Goal: Navigation & Orientation: Find specific page/section

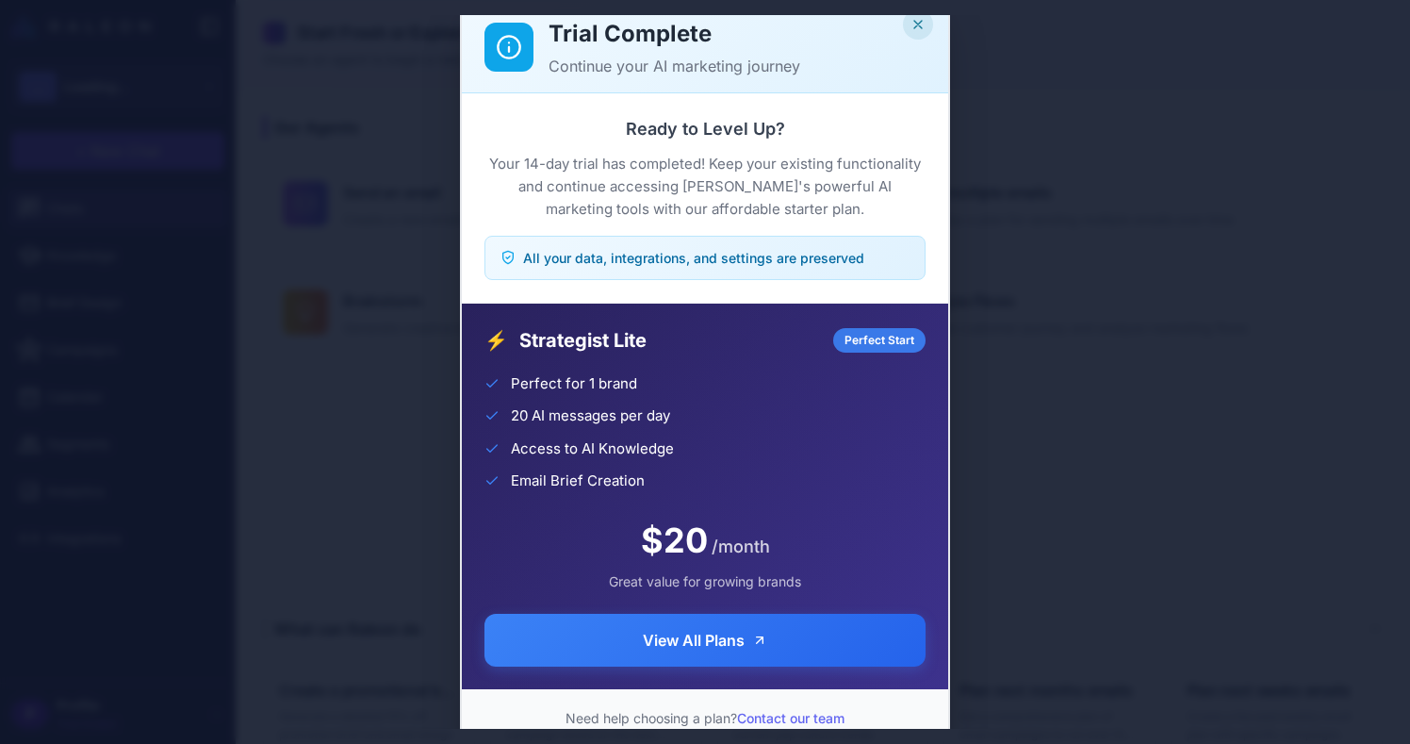
click at [919, 25] on icon "Close" at bounding box center [918, 25] width 8 height 8
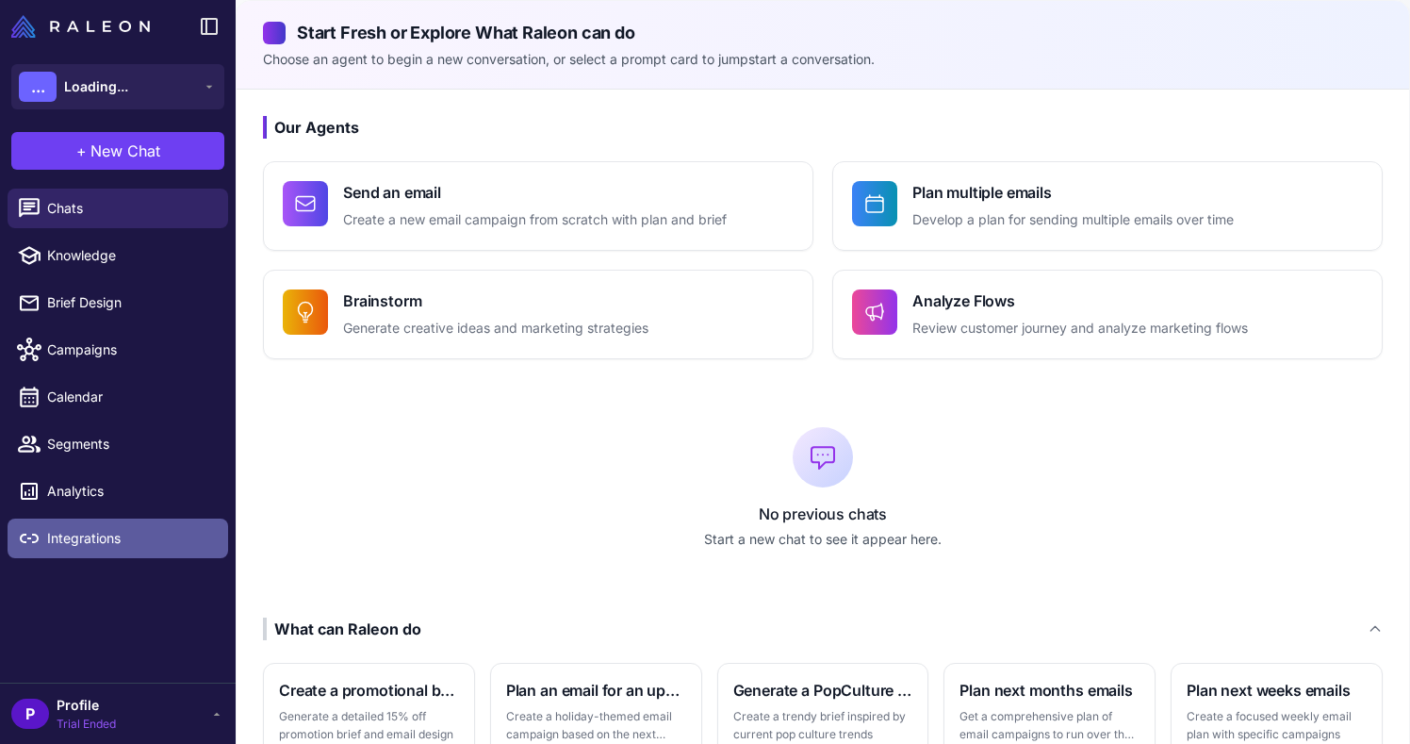
click at [184, 535] on span "Integrations" at bounding box center [130, 538] width 166 height 21
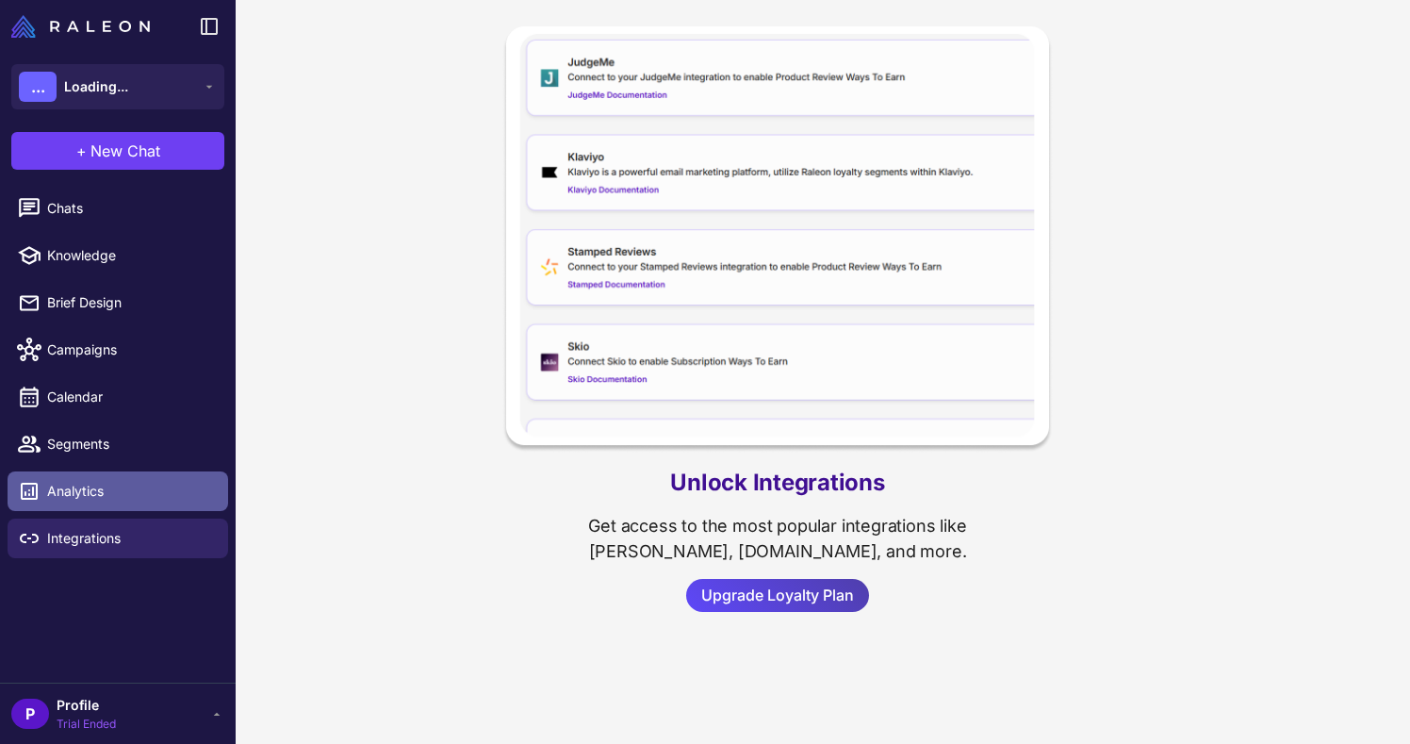
click at [182, 507] on link "Analytics" at bounding box center [118, 491] width 221 height 40
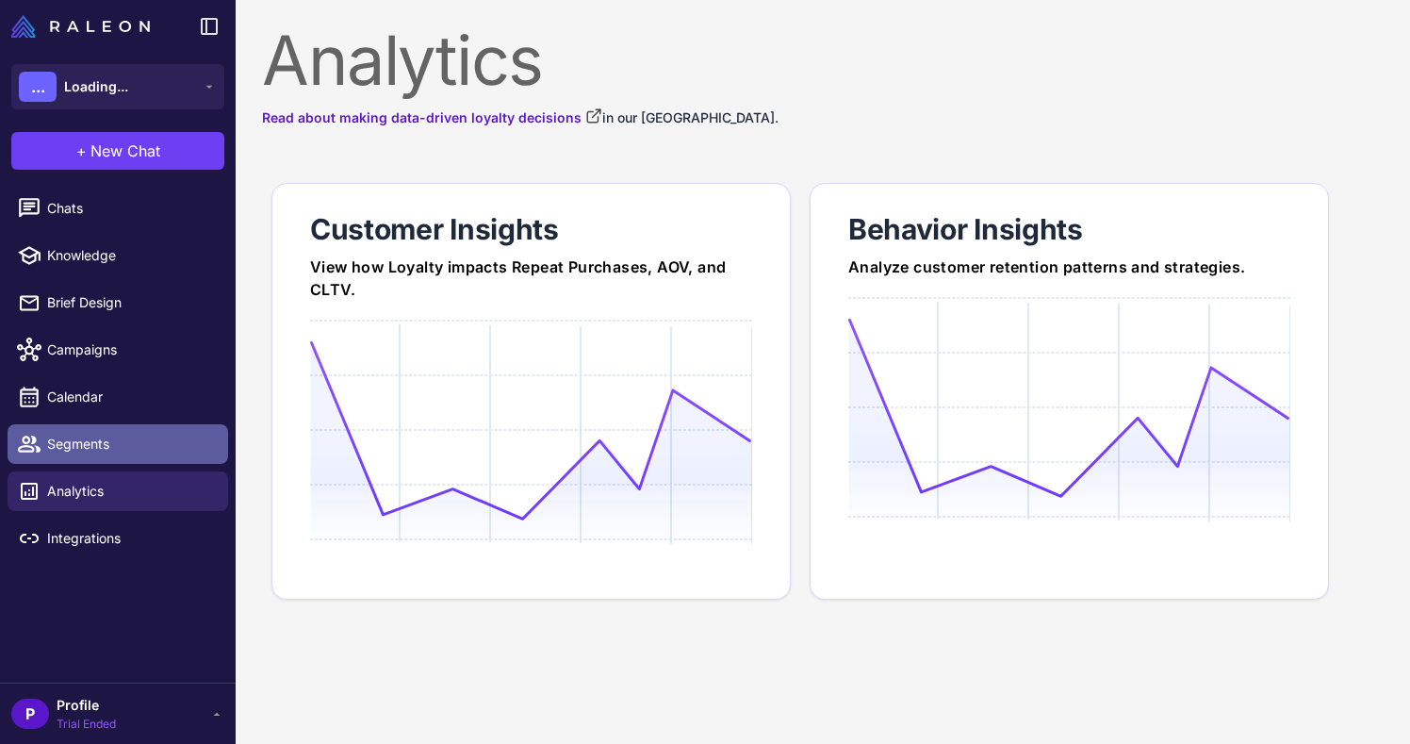
click at [185, 453] on span "Segments" at bounding box center [130, 444] width 166 height 21
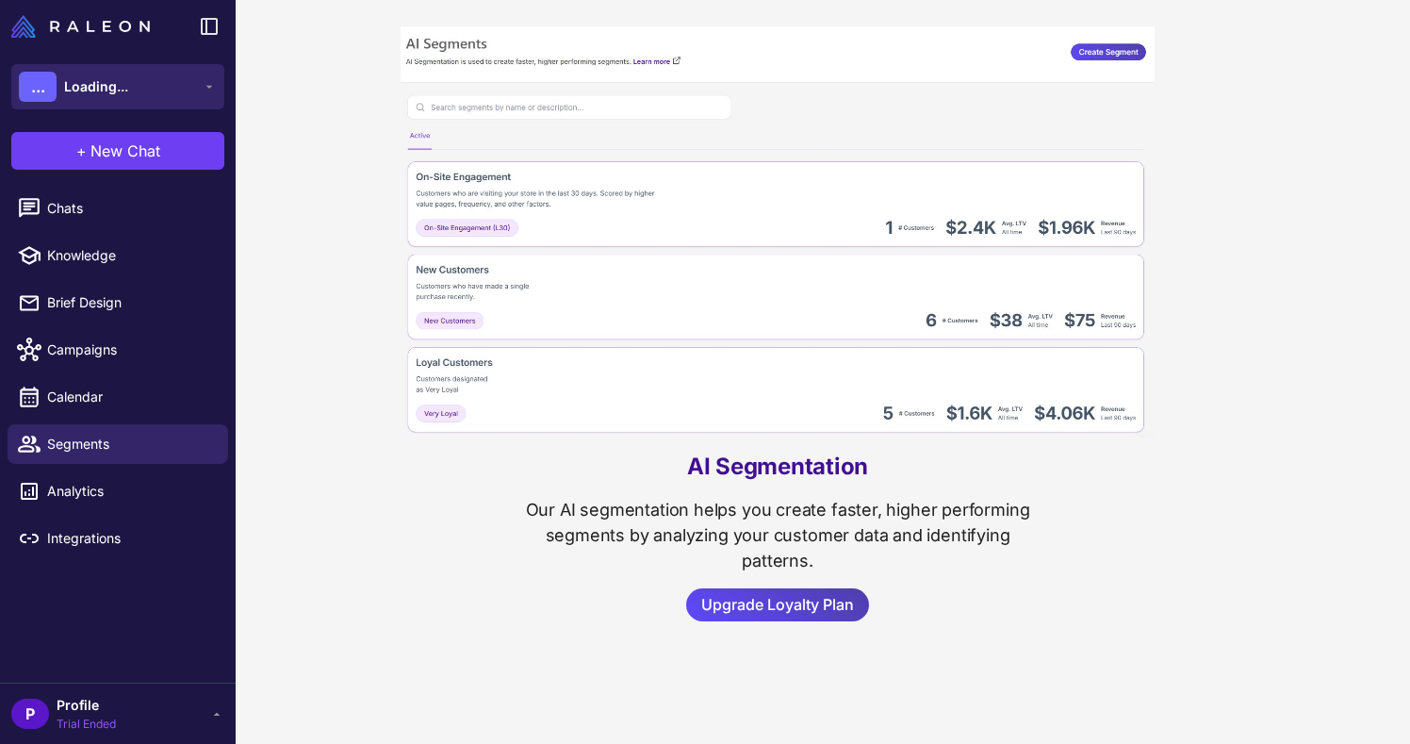
click at [159, 85] on button "... Loading..." at bounding box center [117, 86] width 213 height 45
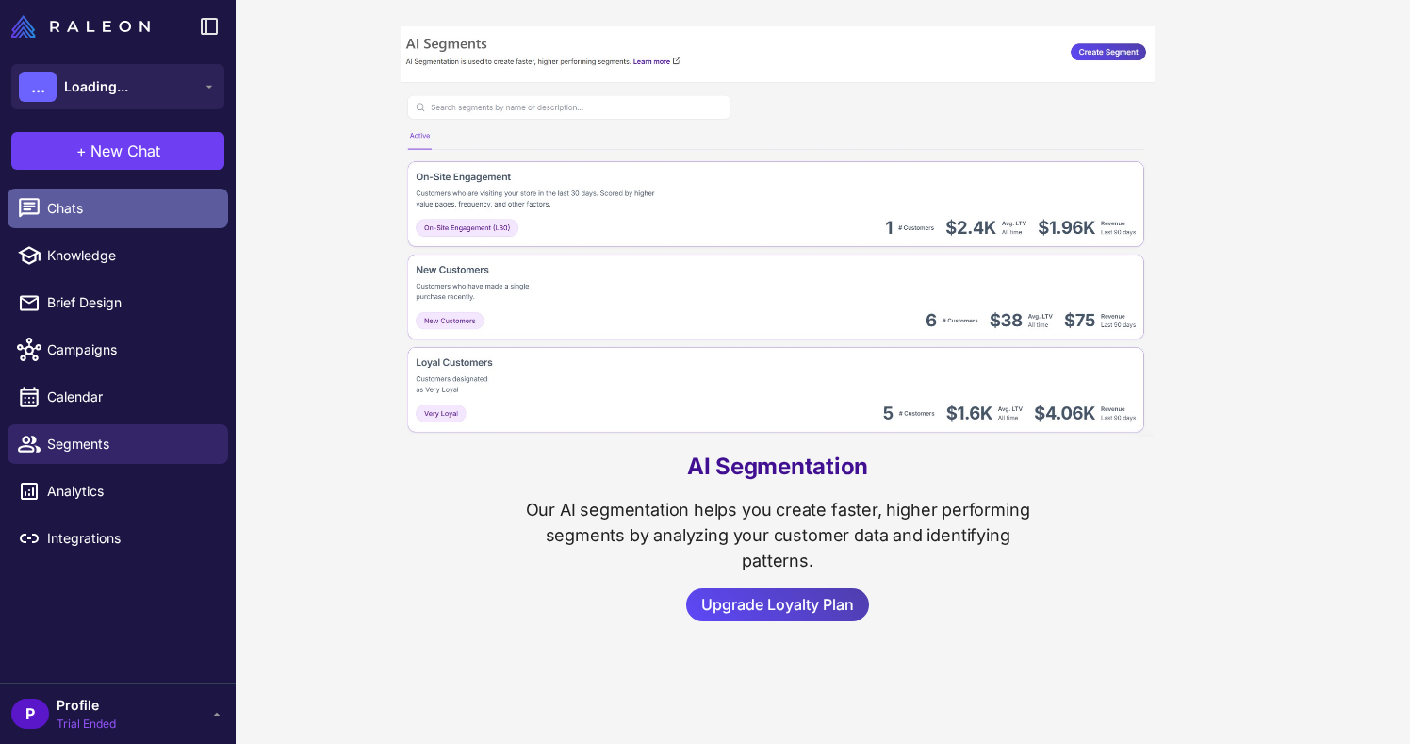
click at [147, 198] on span "Chats" at bounding box center [130, 208] width 166 height 21
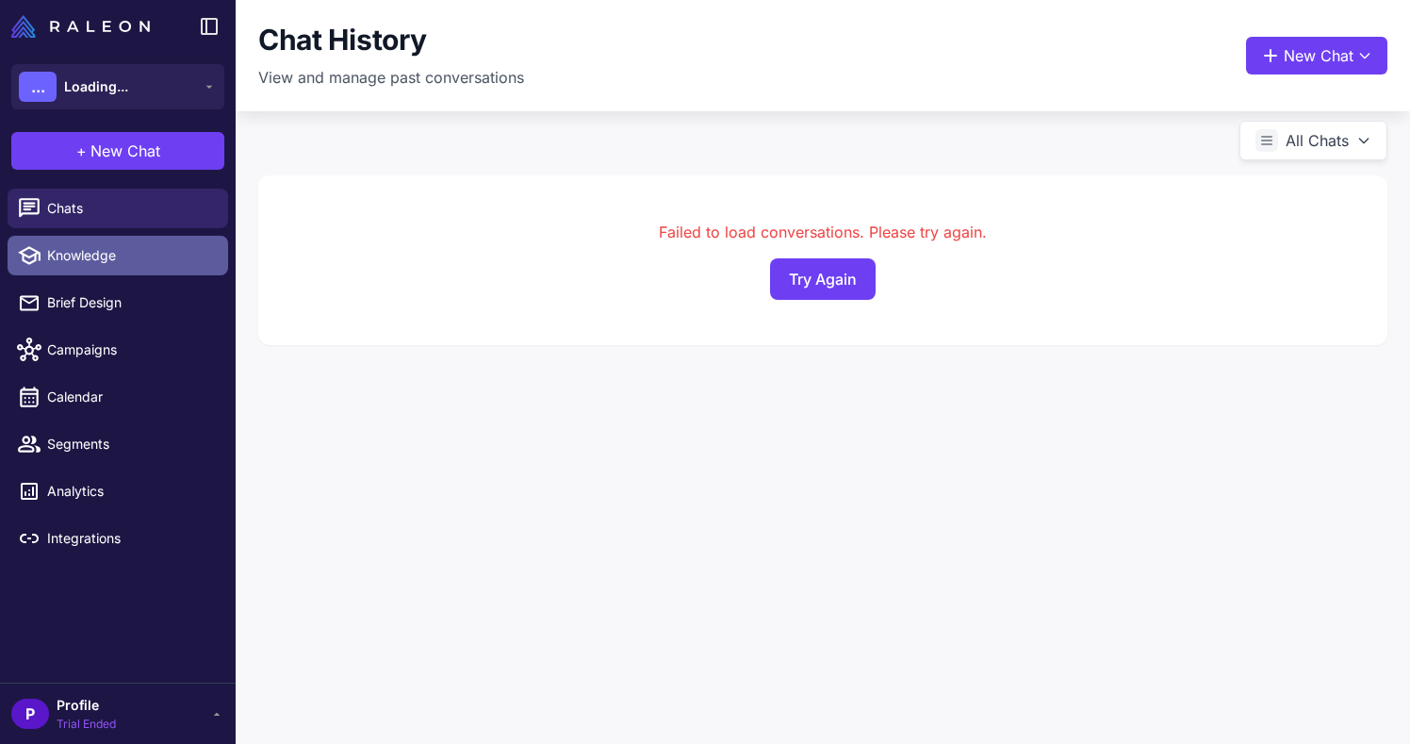
click at [153, 274] on link "Knowledge" at bounding box center [118, 256] width 221 height 40
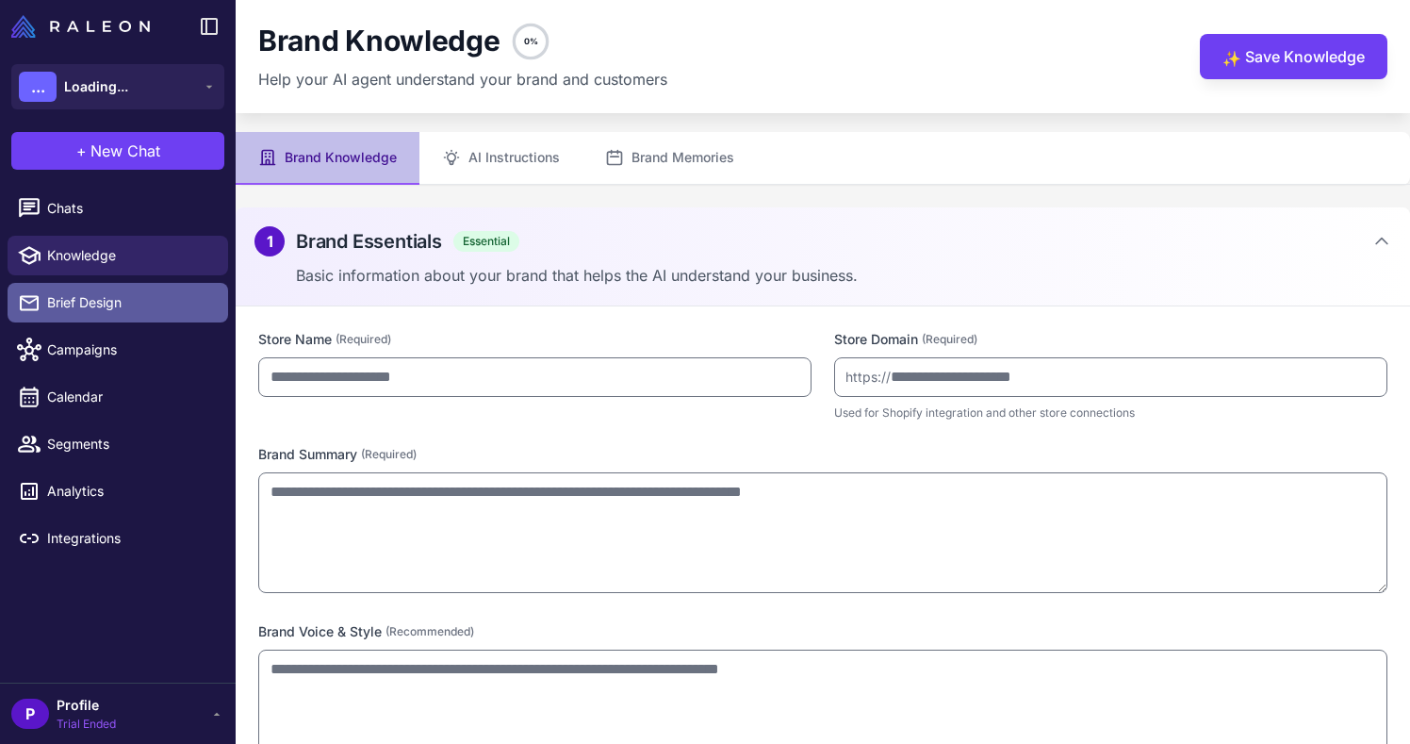
click at [128, 295] on span "Brief Design" at bounding box center [130, 302] width 166 height 21
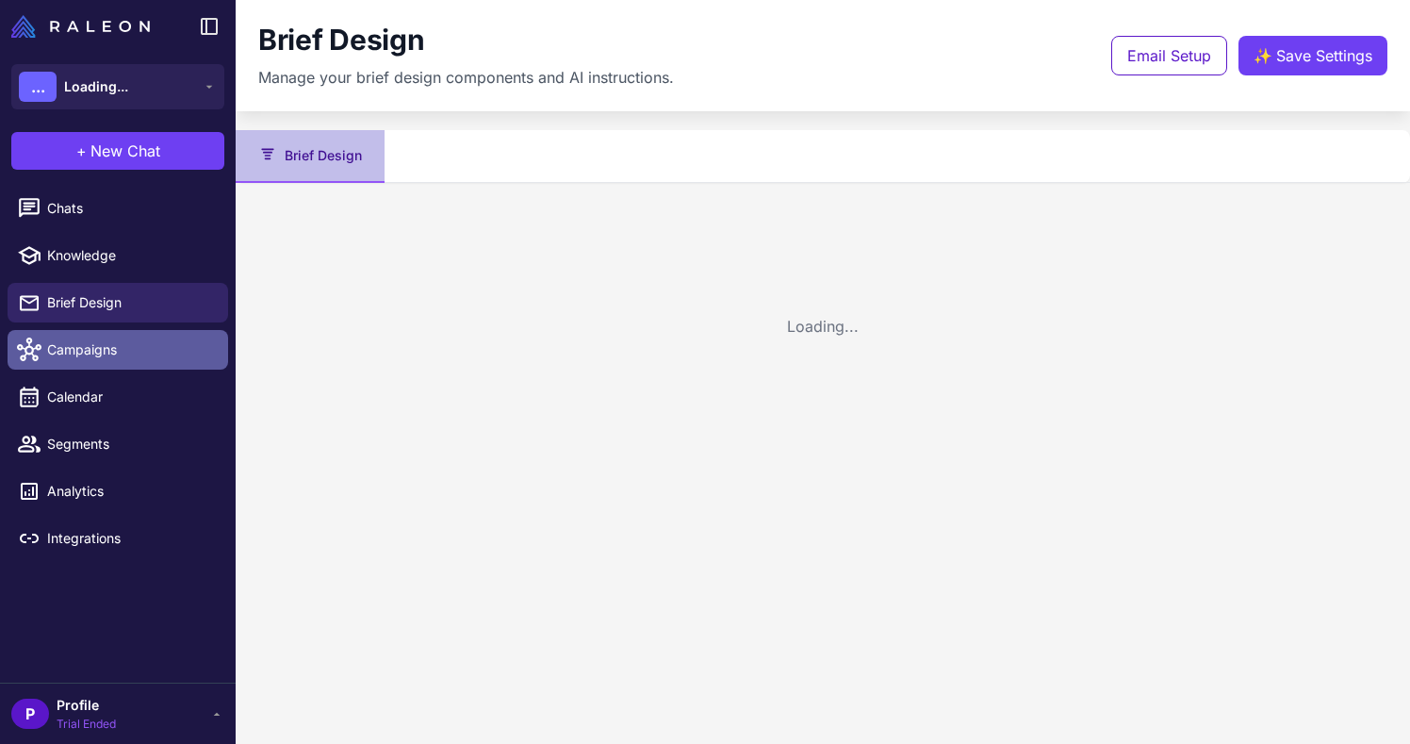
click at [144, 357] on span "Campaigns" at bounding box center [130, 349] width 166 height 21
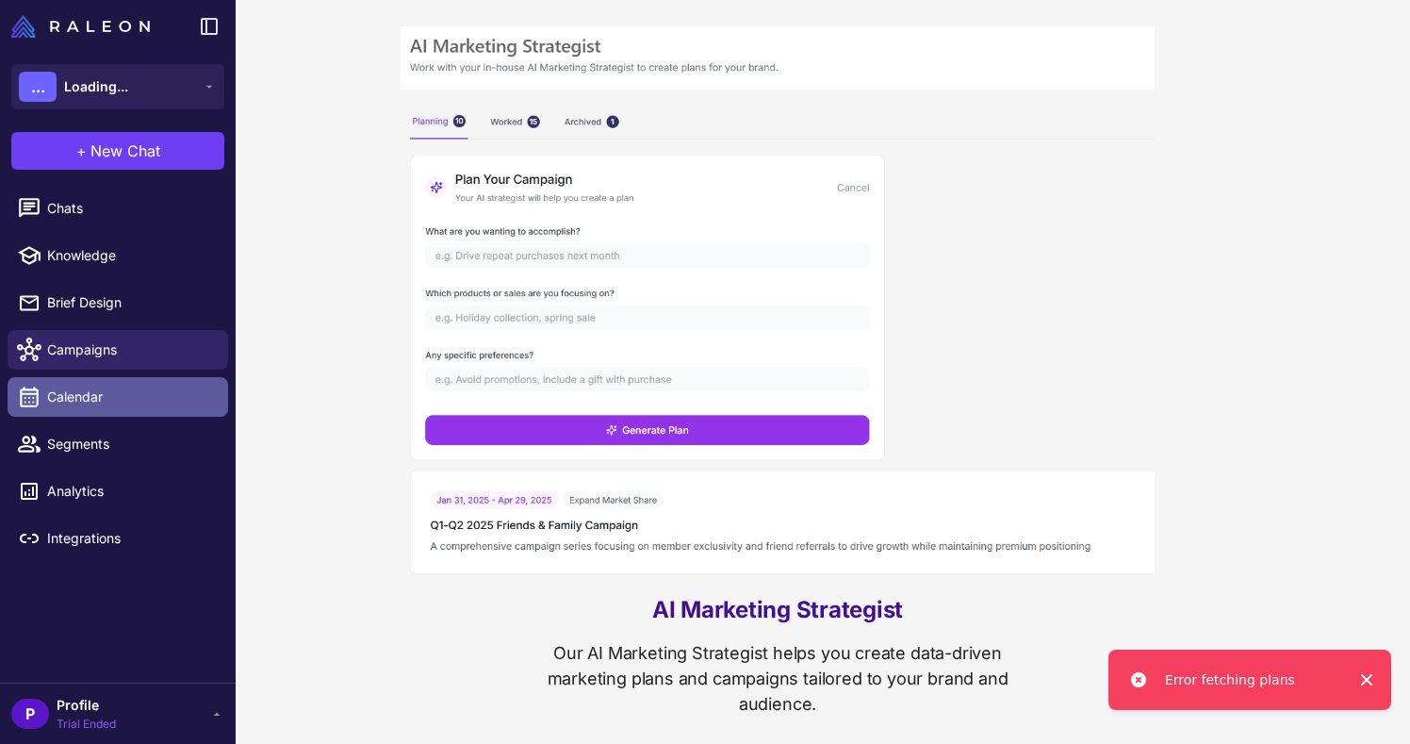
click at [151, 401] on span "Calendar" at bounding box center [130, 396] width 166 height 21
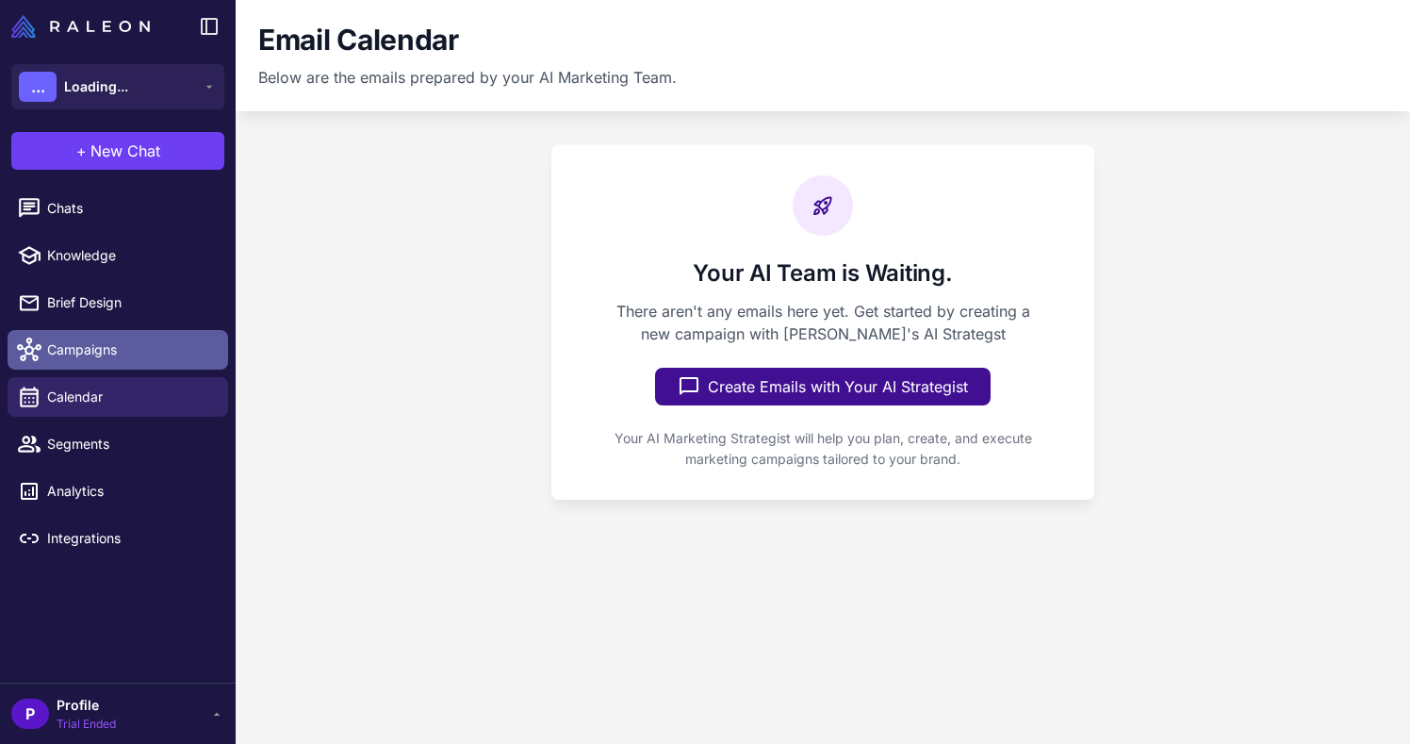
click at [154, 352] on span "Campaigns" at bounding box center [130, 349] width 166 height 21
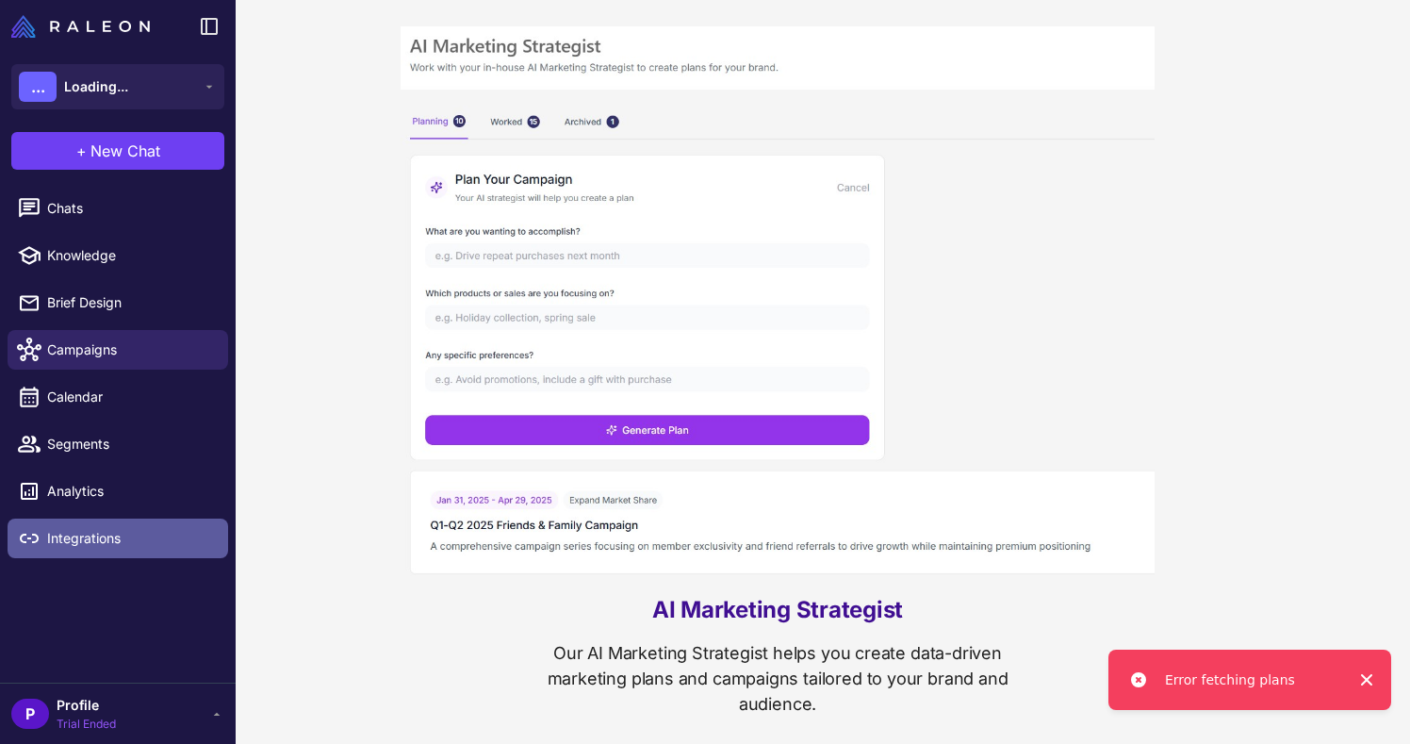
click at [148, 530] on span "Integrations" at bounding box center [130, 538] width 166 height 21
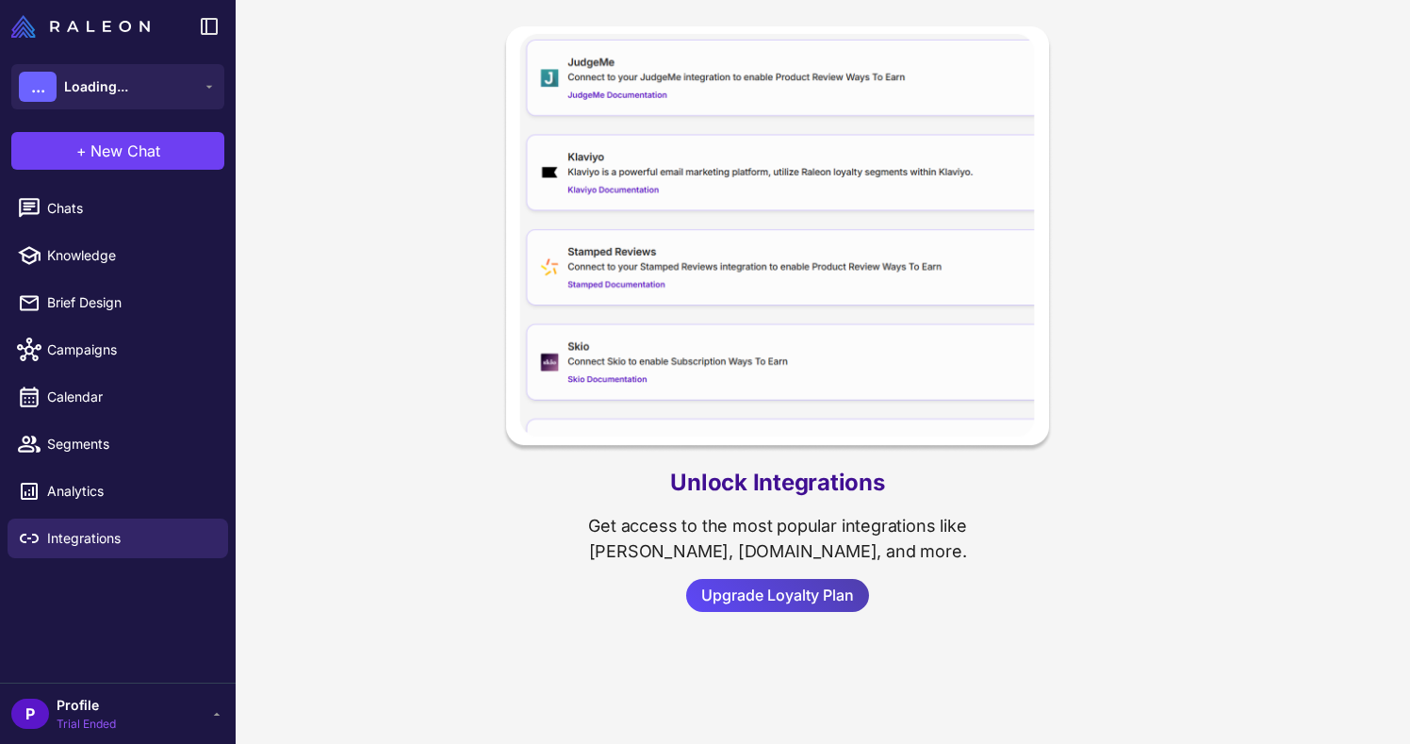
click at [131, 704] on div "P Profile Trial Ended" at bounding box center [117, 714] width 213 height 38
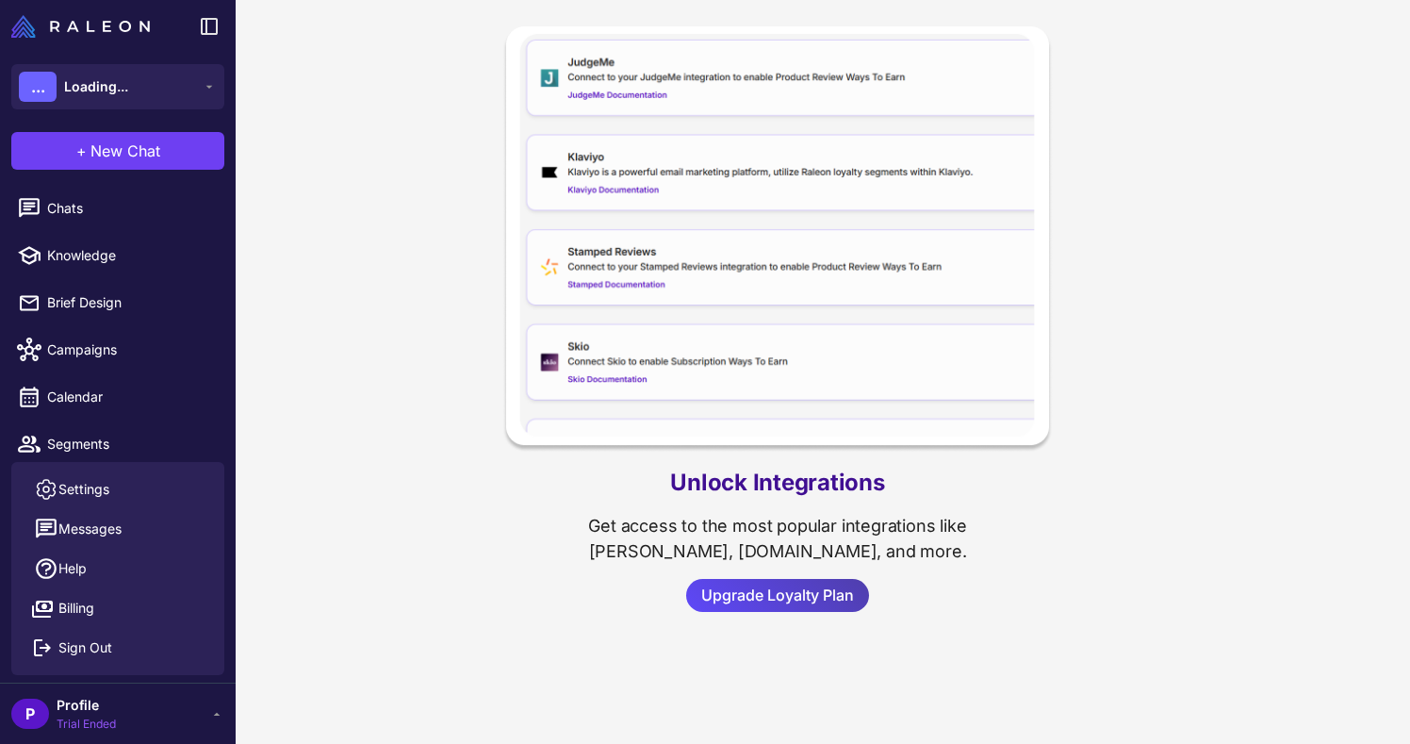
click at [131, 704] on div "P Profile Trial Ended" at bounding box center [117, 714] width 213 height 38
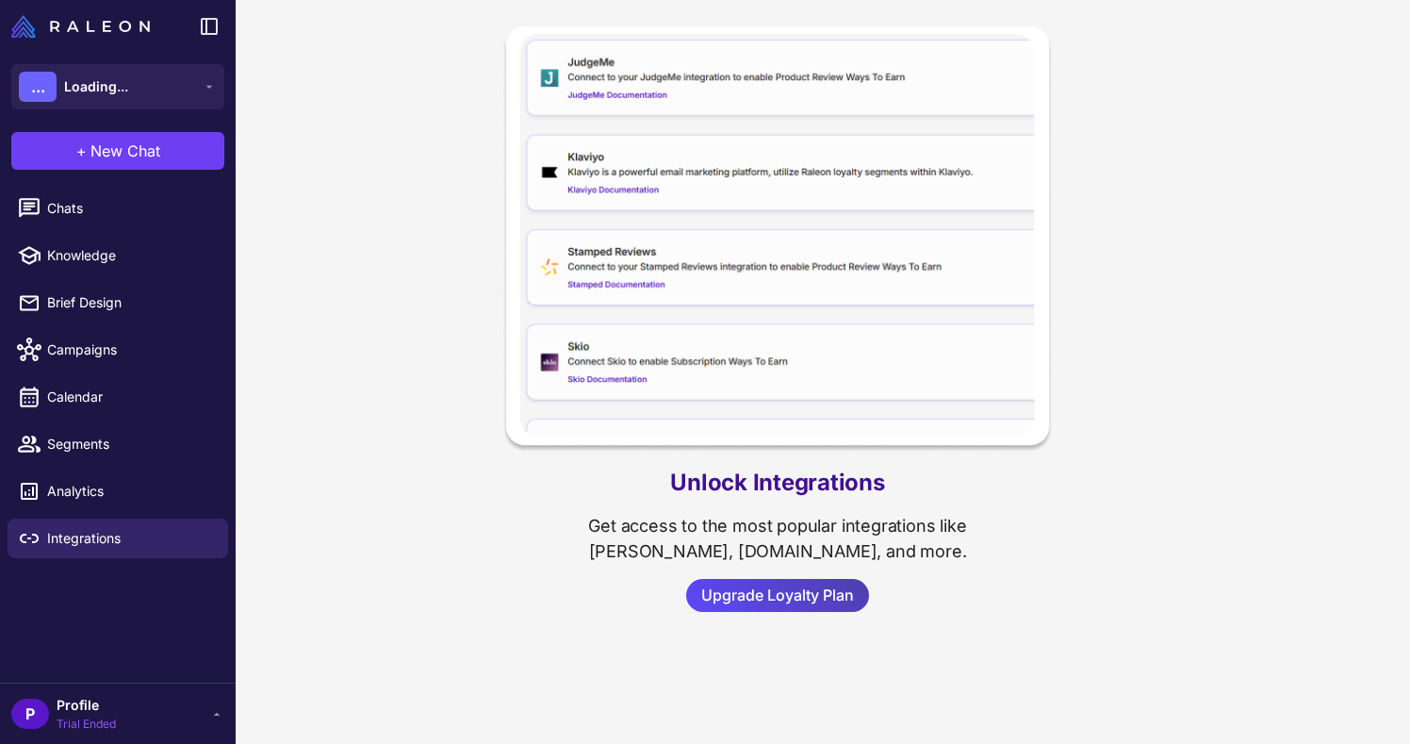
click at [131, 704] on div "P Profile Trial Ended" at bounding box center [117, 714] width 213 height 38
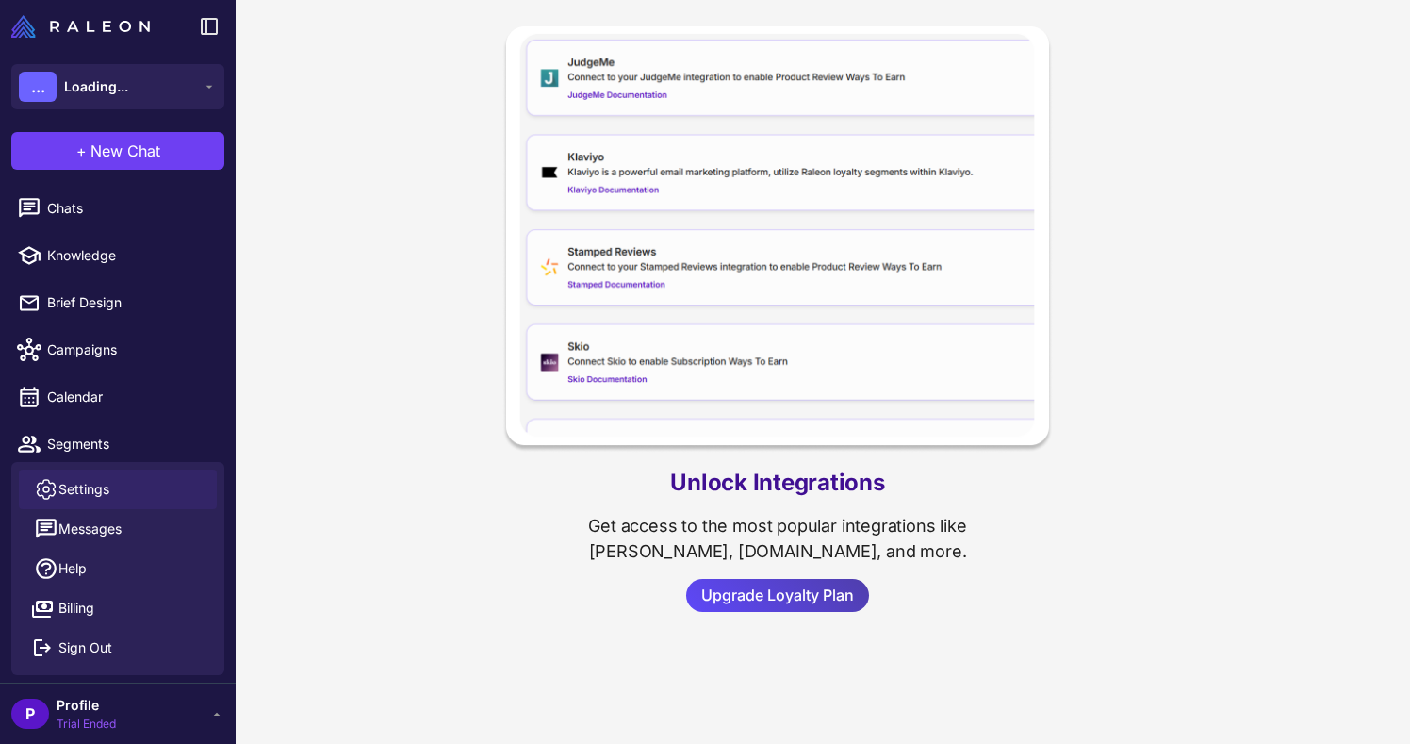
click at [74, 483] on span "Settings" at bounding box center [83, 489] width 51 height 21
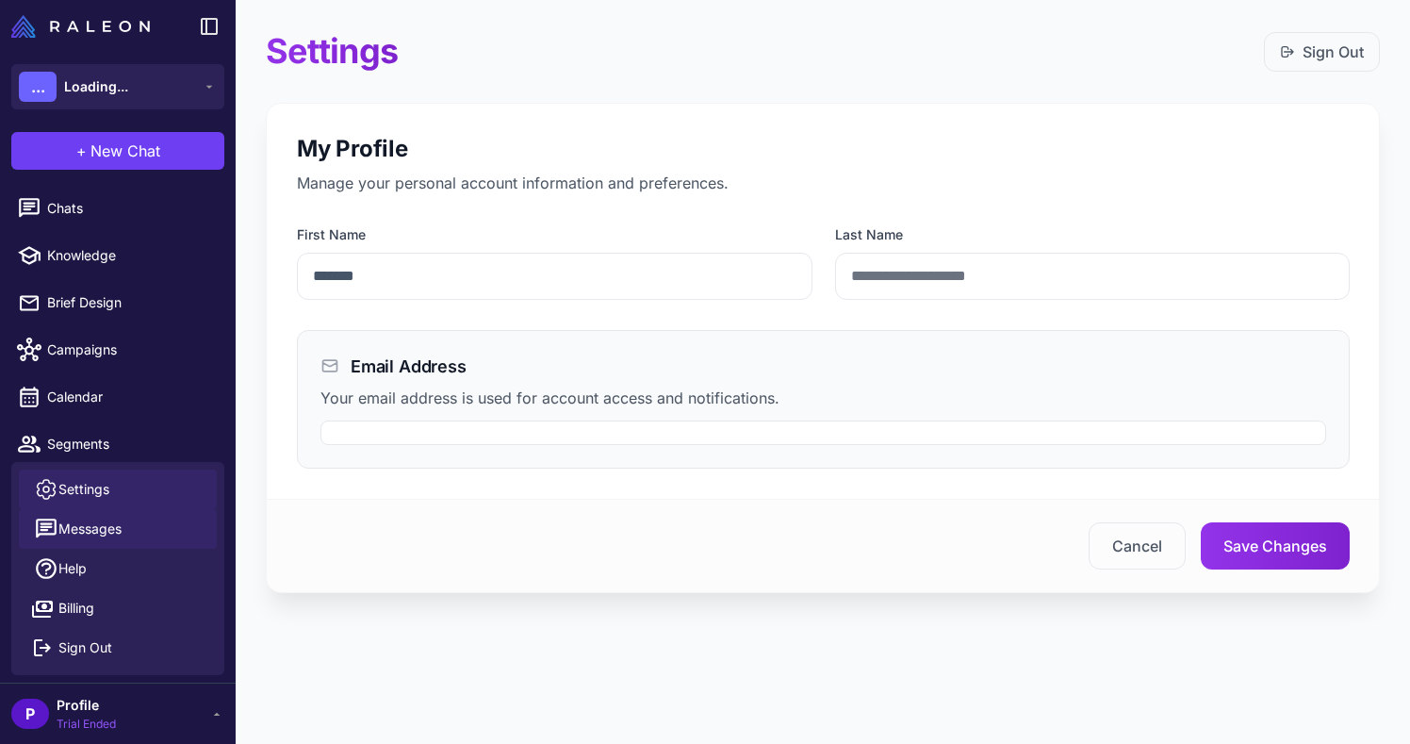
click at [87, 517] on button "Messages" at bounding box center [118, 529] width 198 height 40
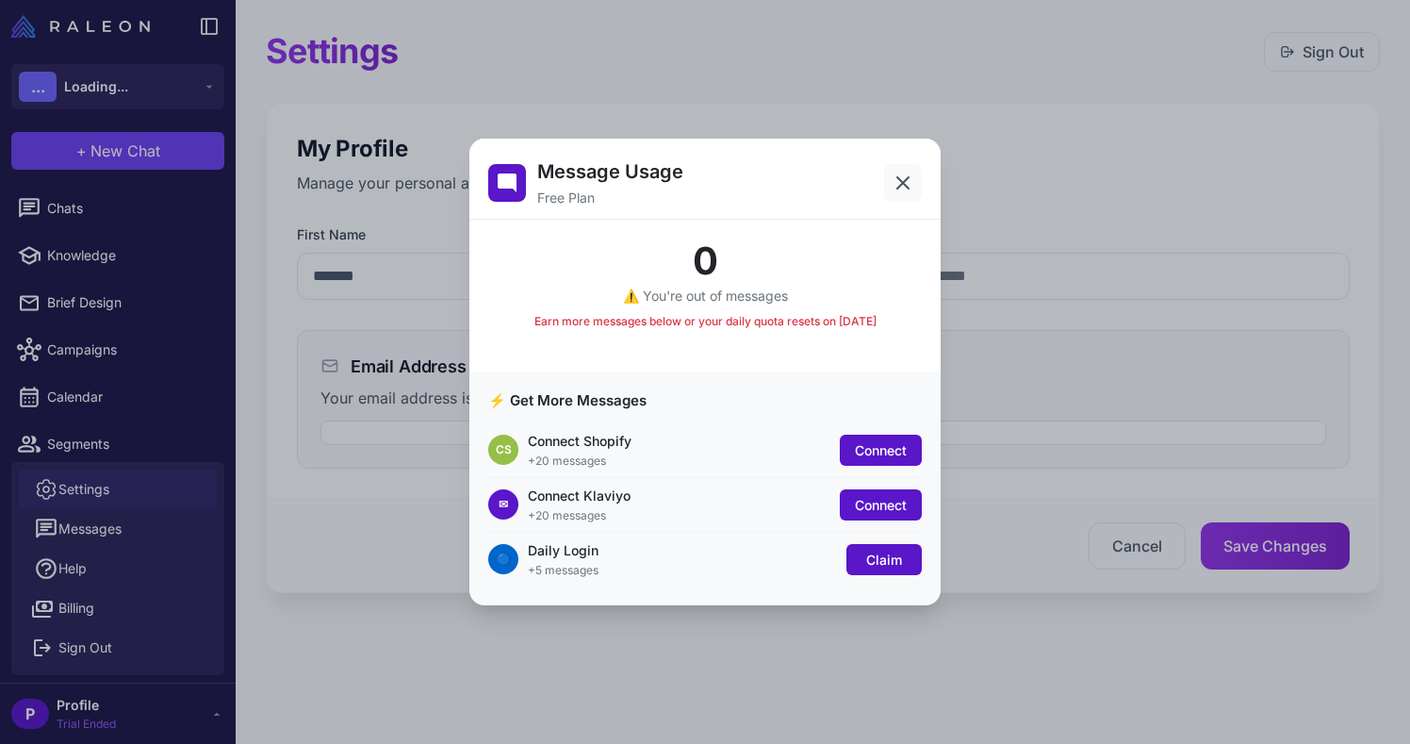
click at [905, 189] on icon at bounding box center [903, 183] width 23 height 23
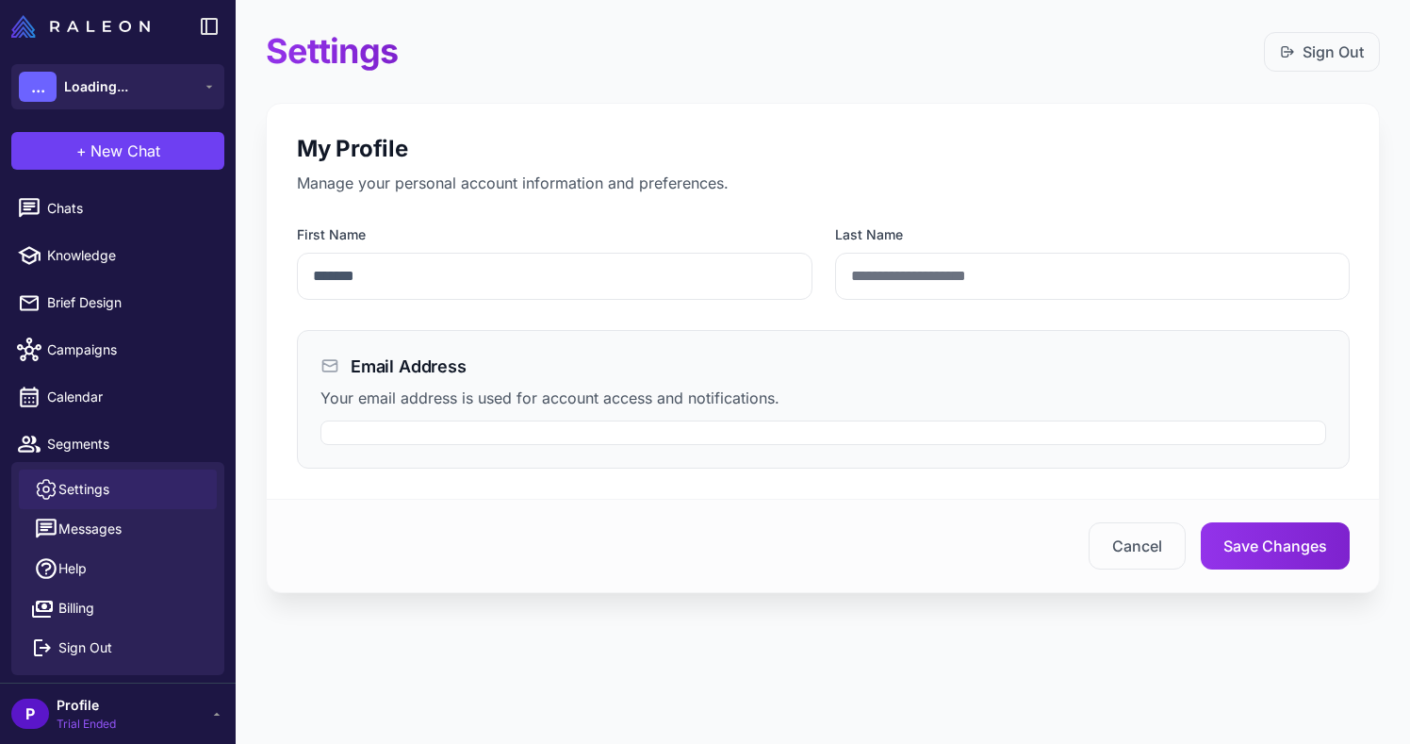
click at [110, 710] on span "Profile" at bounding box center [86, 705] width 59 height 21
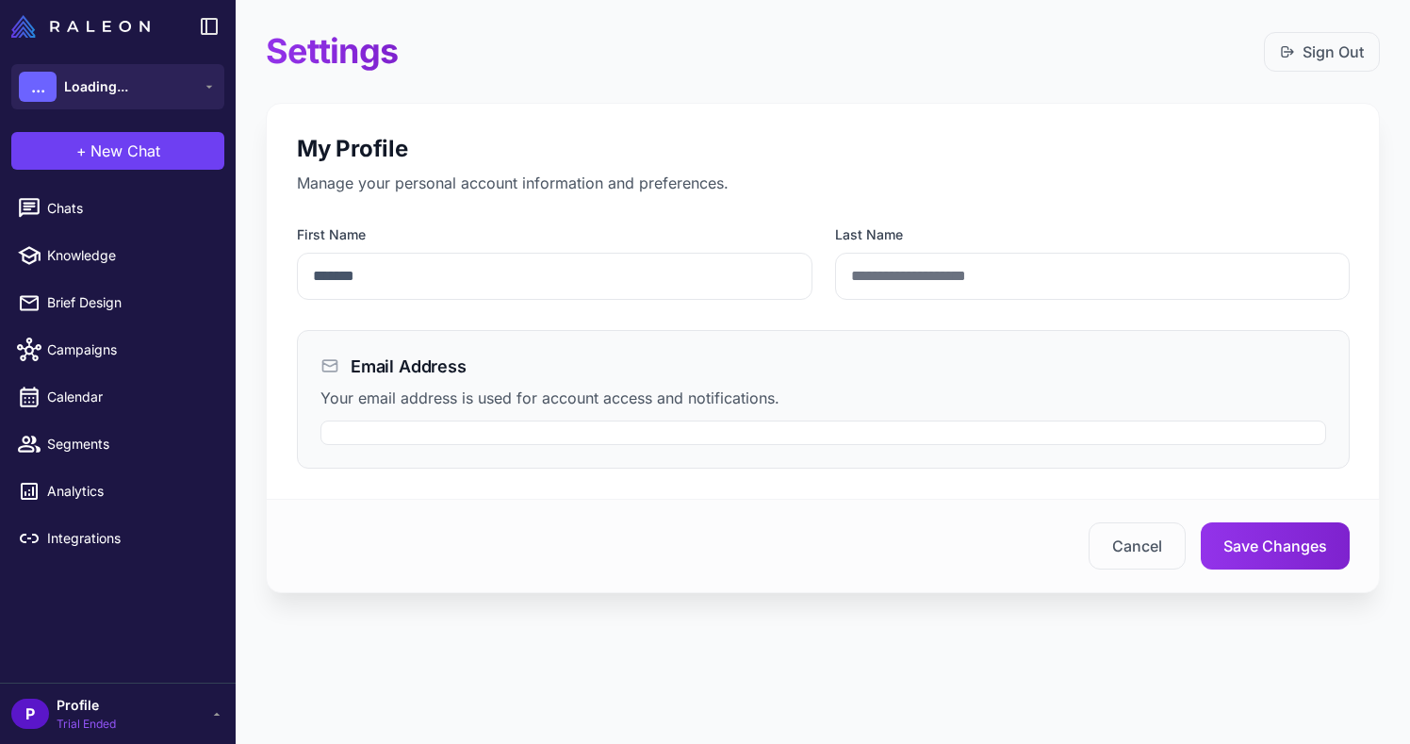
click at [118, 705] on div "P Profile Trial Ended" at bounding box center [117, 714] width 213 height 38
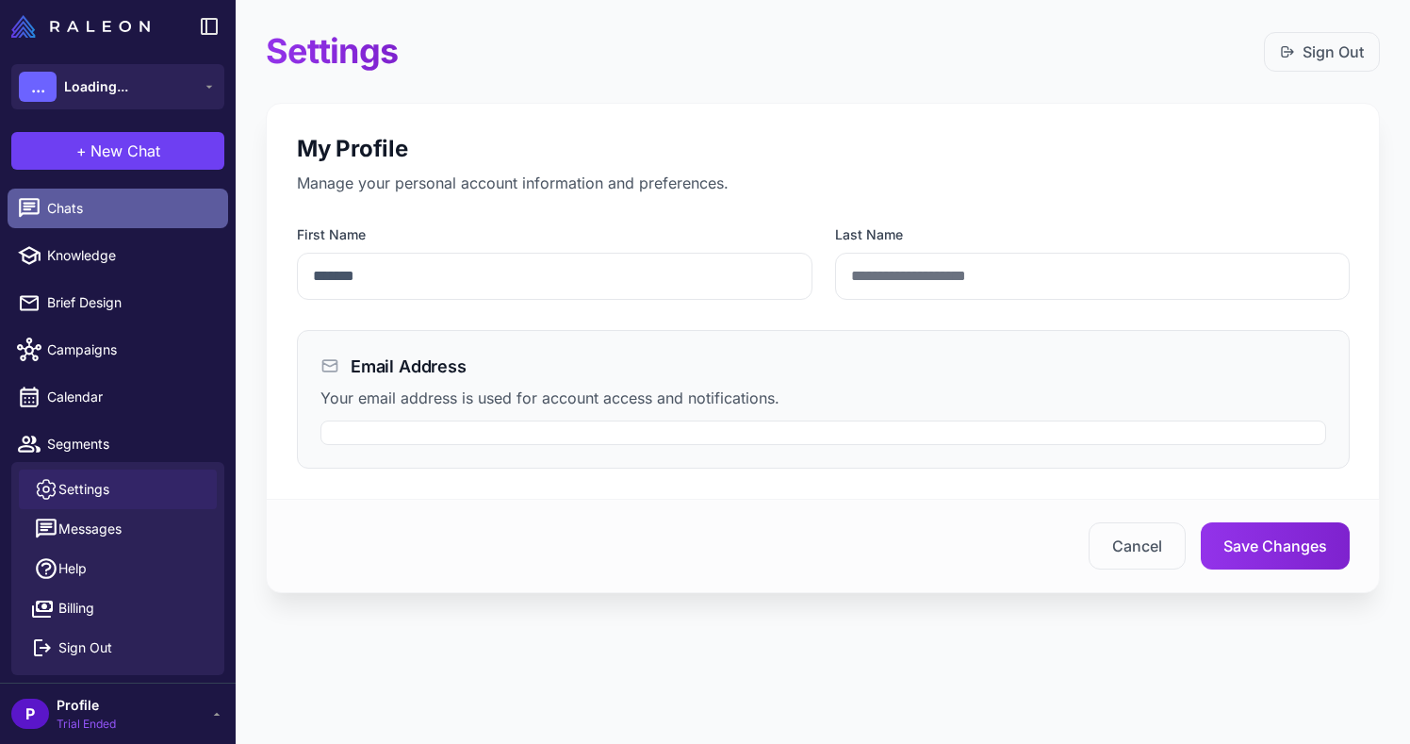
click at [177, 215] on span "Chats" at bounding box center [130, 208] width 166 height 21
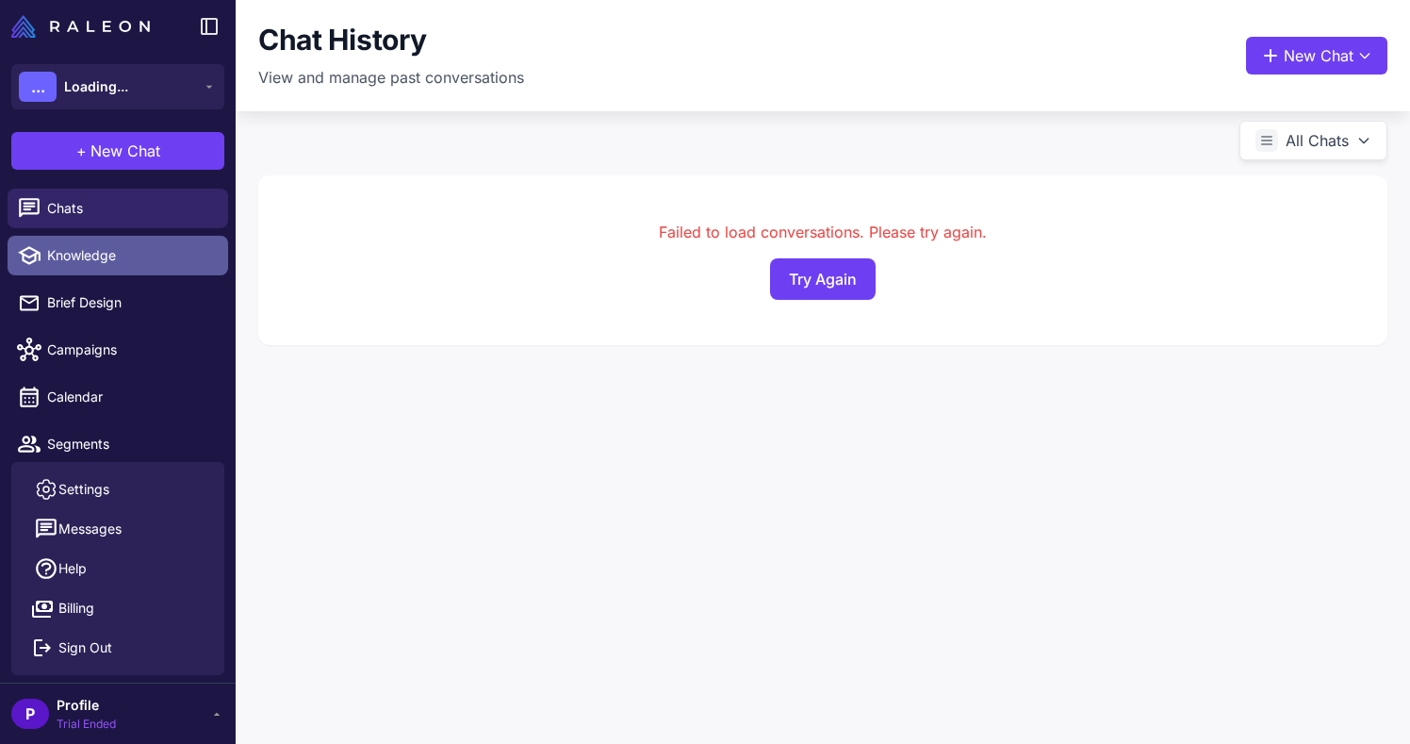
click at [171, 249] on span "Knowledge" at bounding box center [130, 255] width 166 height 21
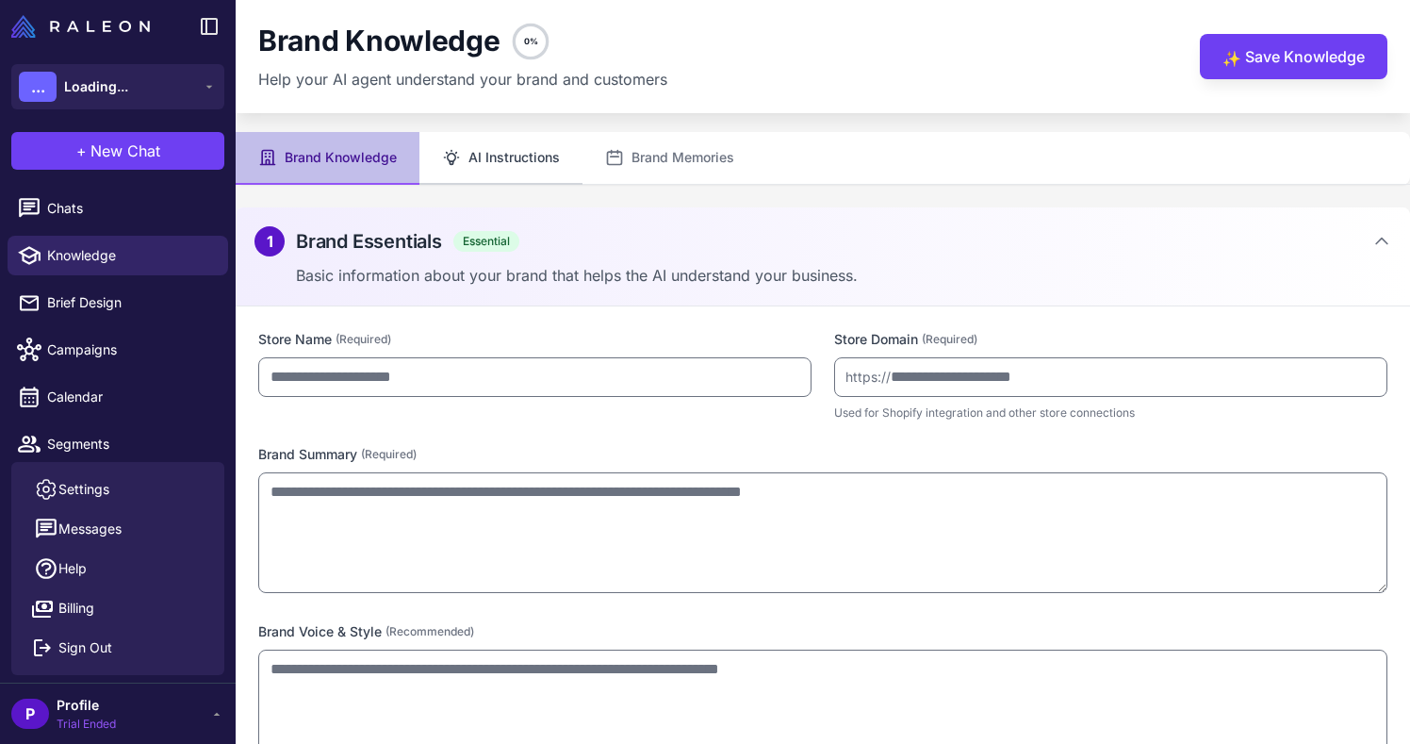
click at [451, 172] on button "AI Instructions" at bounding box center [500, 158] width 163 height 53
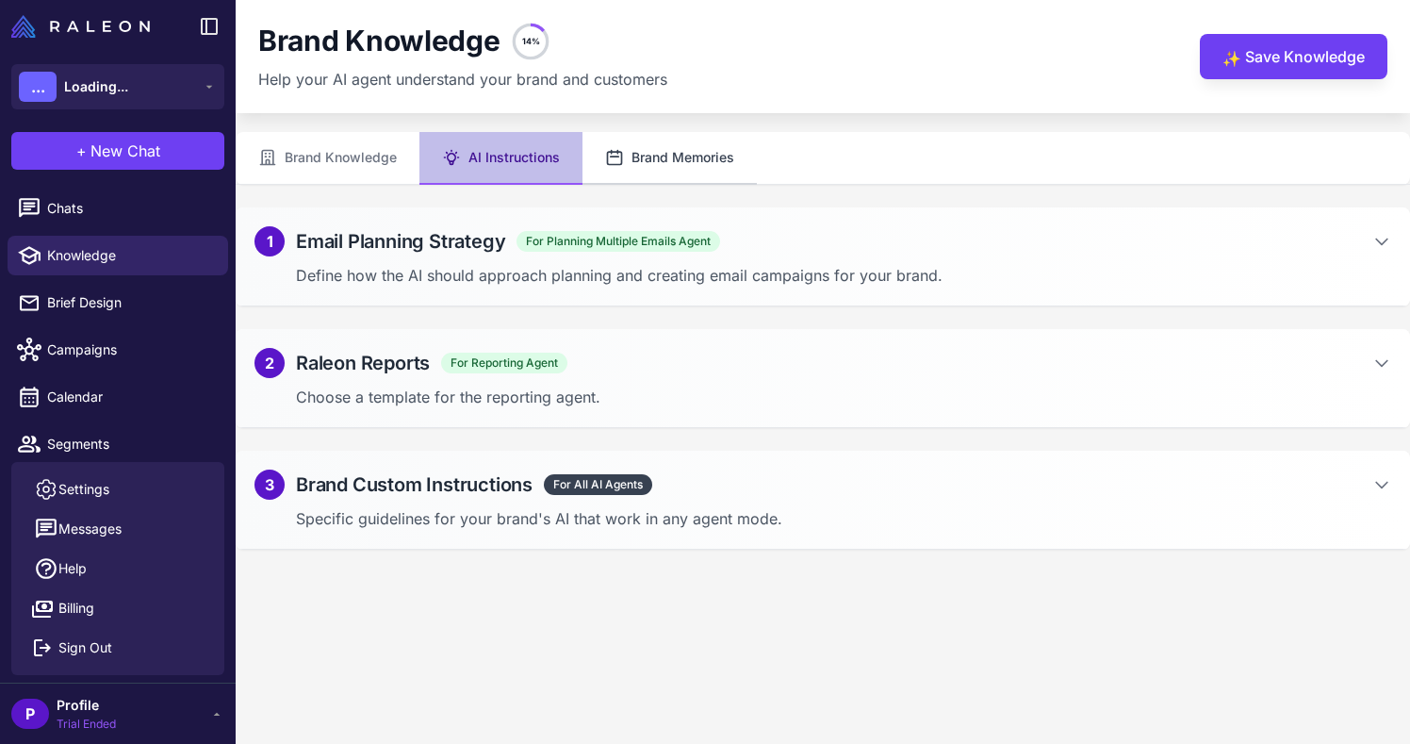
click at [673, 156] on button "Brand Memories" at bounding box center [669, 158] width 174 height 53
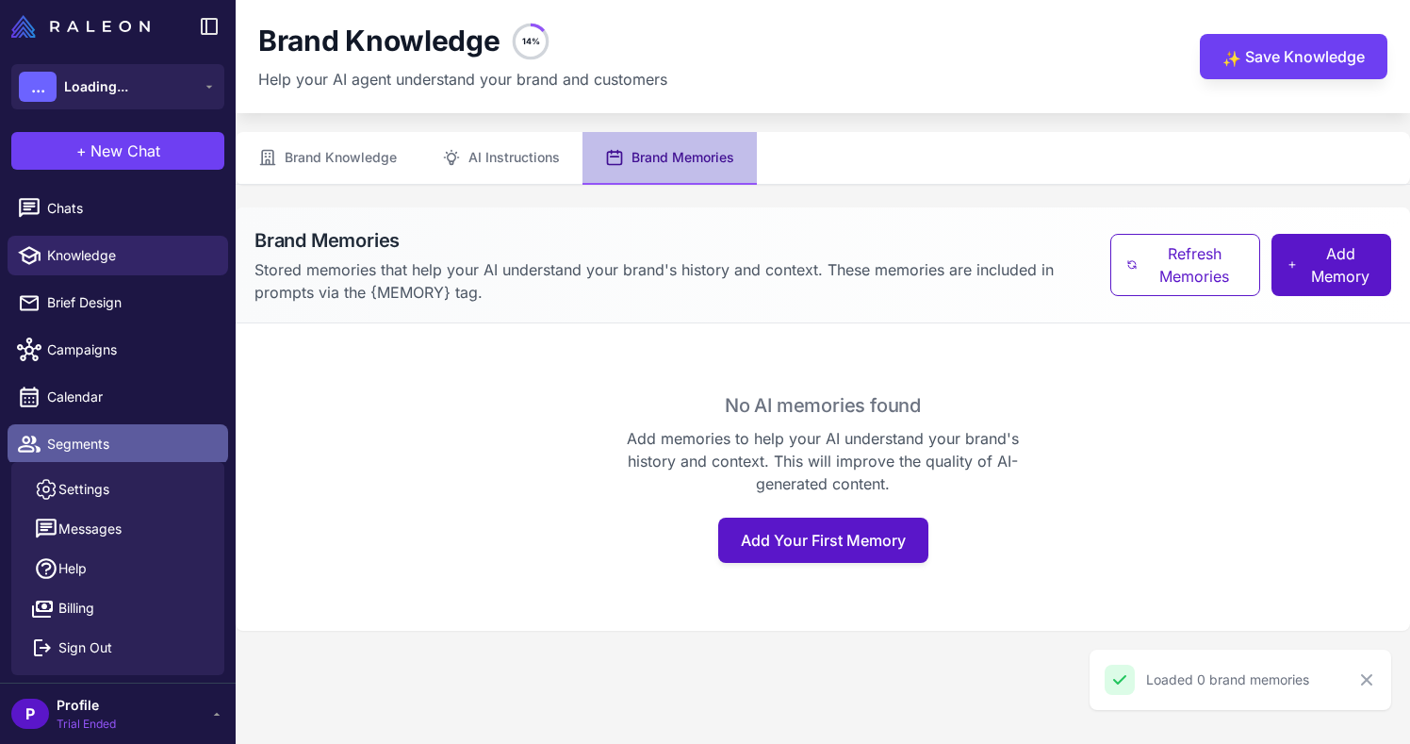
scroll to position [104, 0]
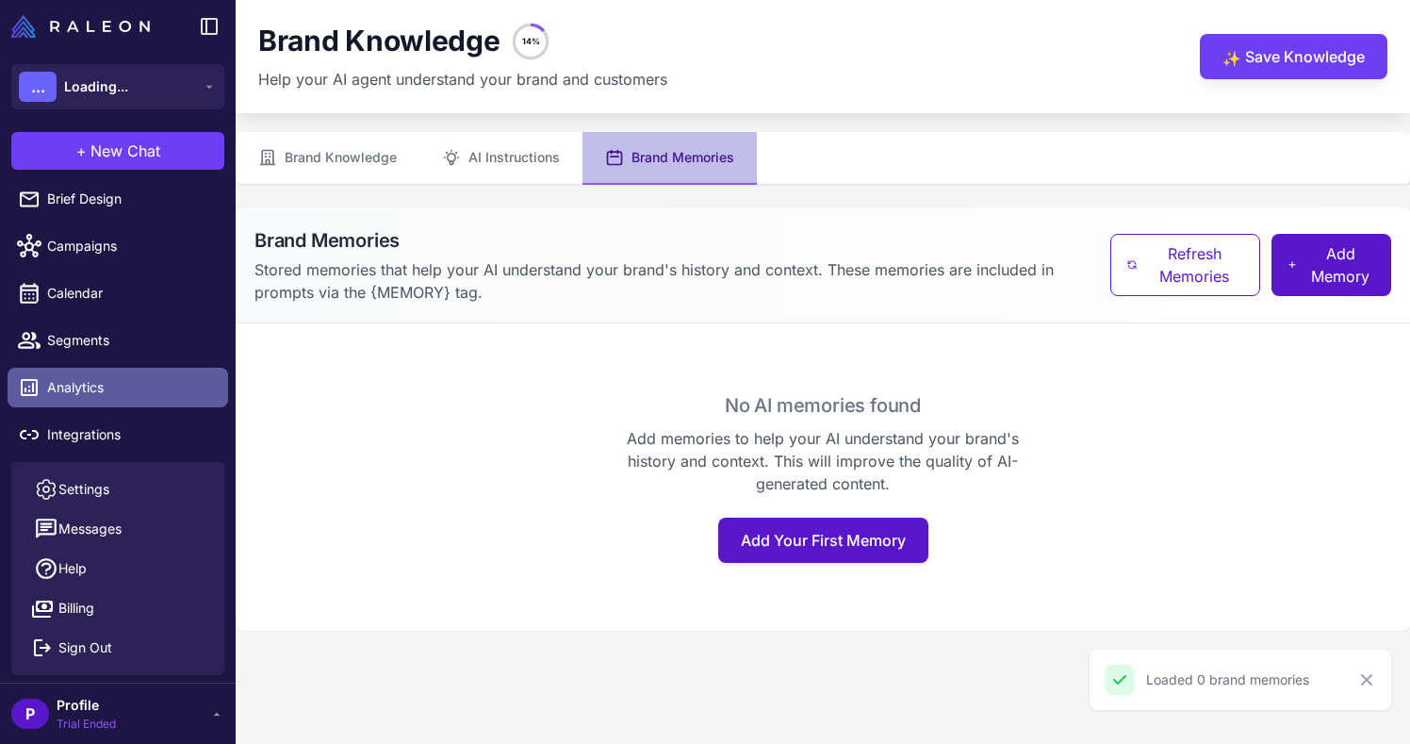
click at [130, 388] on span "Analytics" at bounding box center [130, 387] width 166 height 21
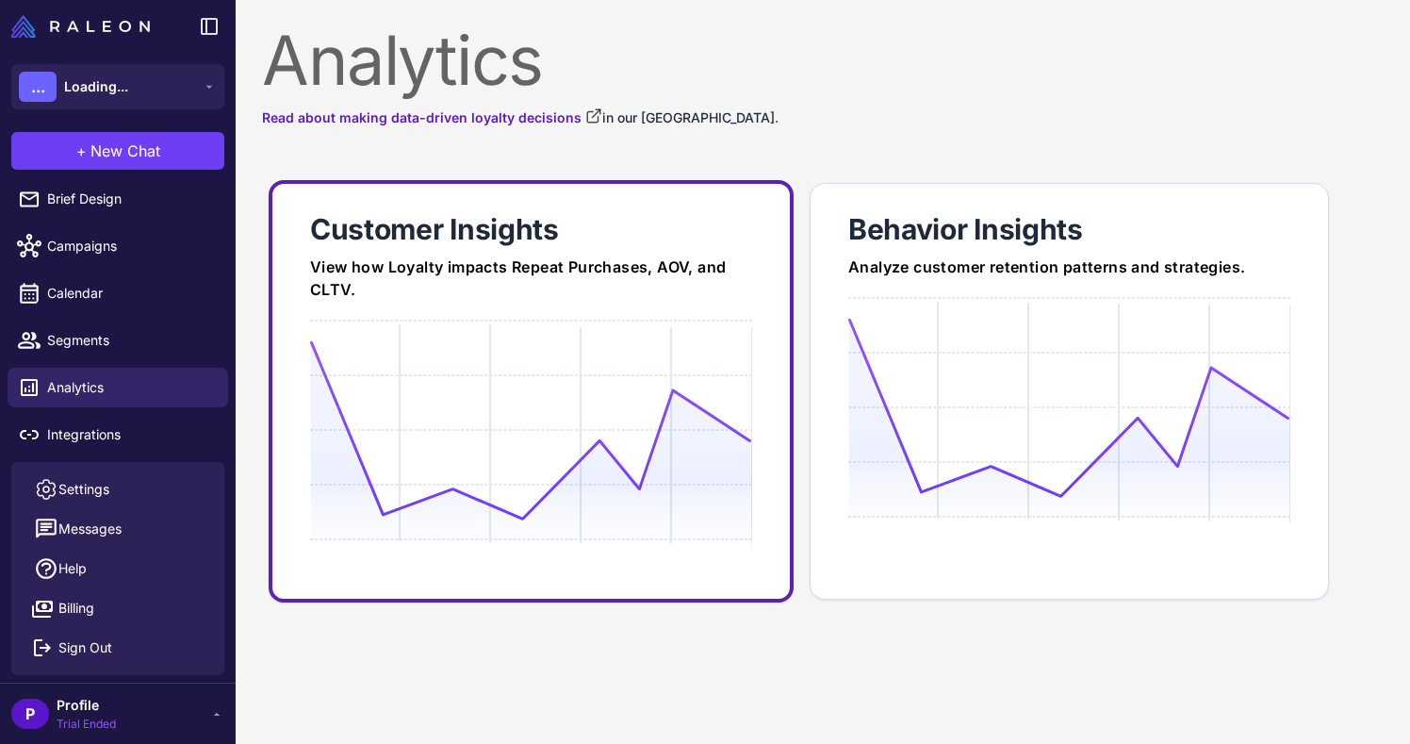
click at [487, 569] on div at bounding box center [531, 501] width 442 height 362
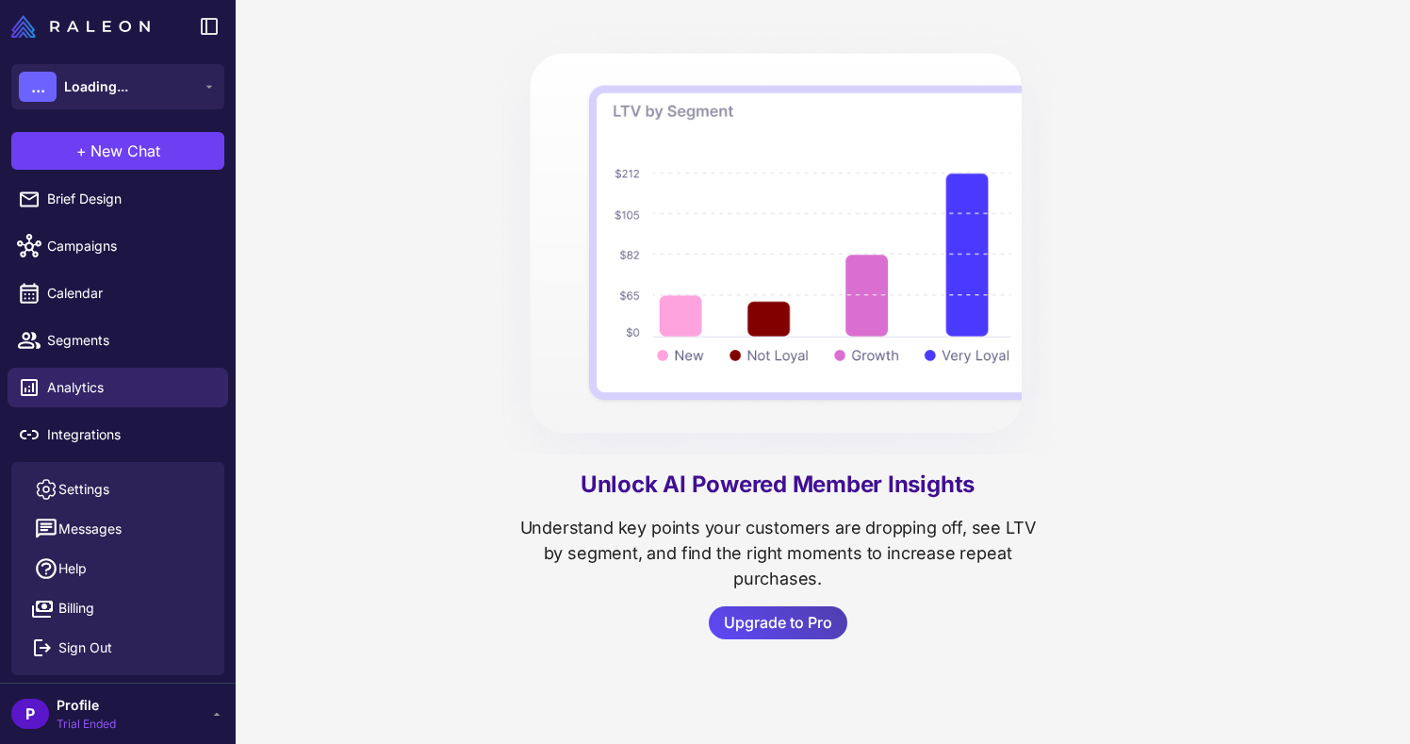
click at [133, 698] on div "P Profile Trial Ended" at bounding box center [117, 714] width 213 height 38
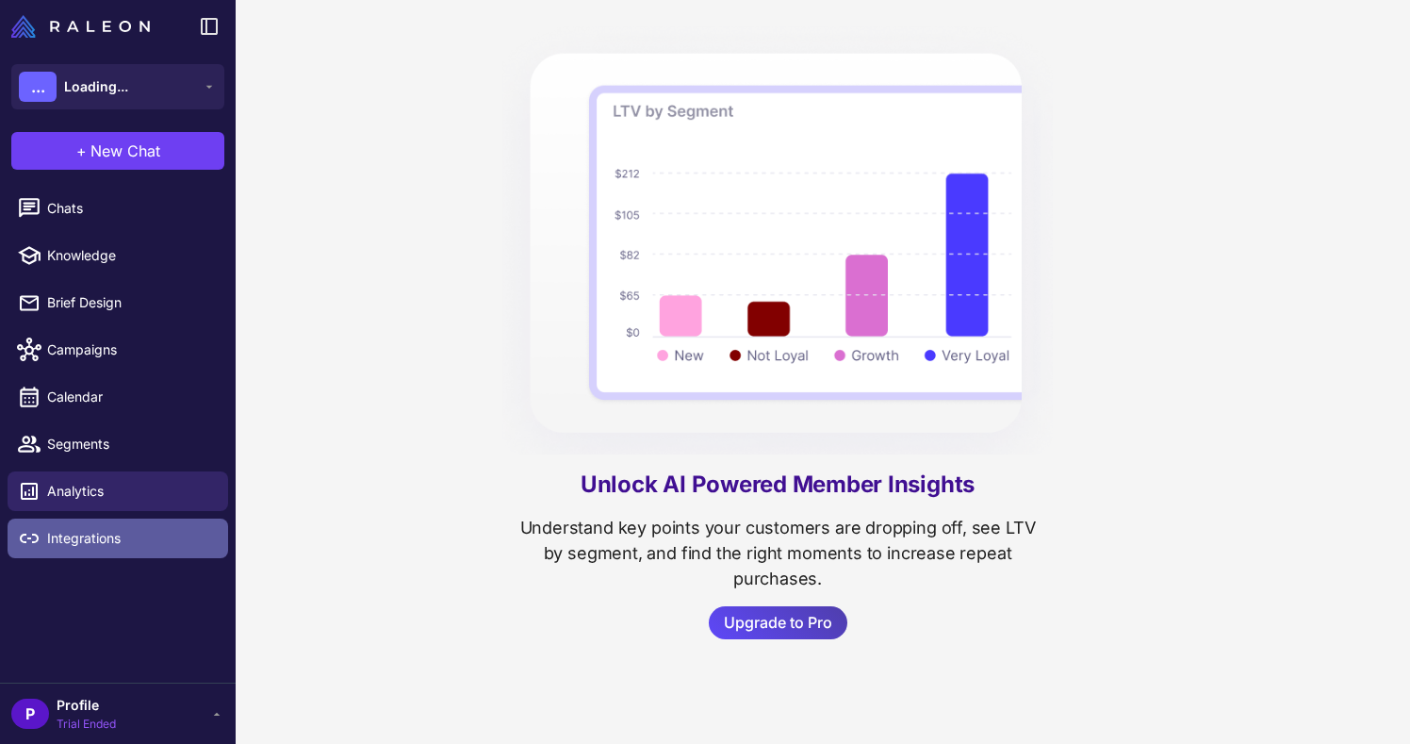
click at [173, 533] on span "Integrations" at bounding box center [130, 538] width 166 height 21
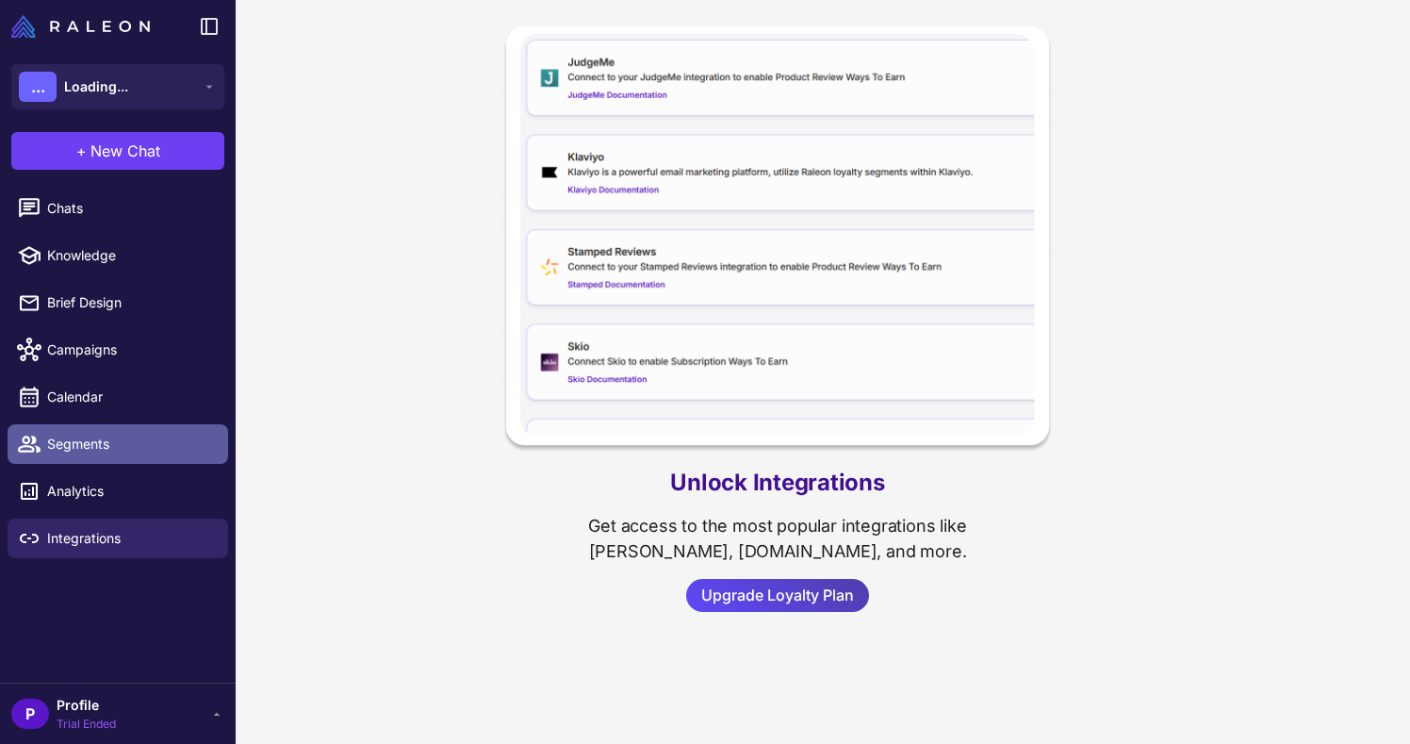
click at [145, 448] on span "Segments" at bounding box center [130, 444] width 166 height 21
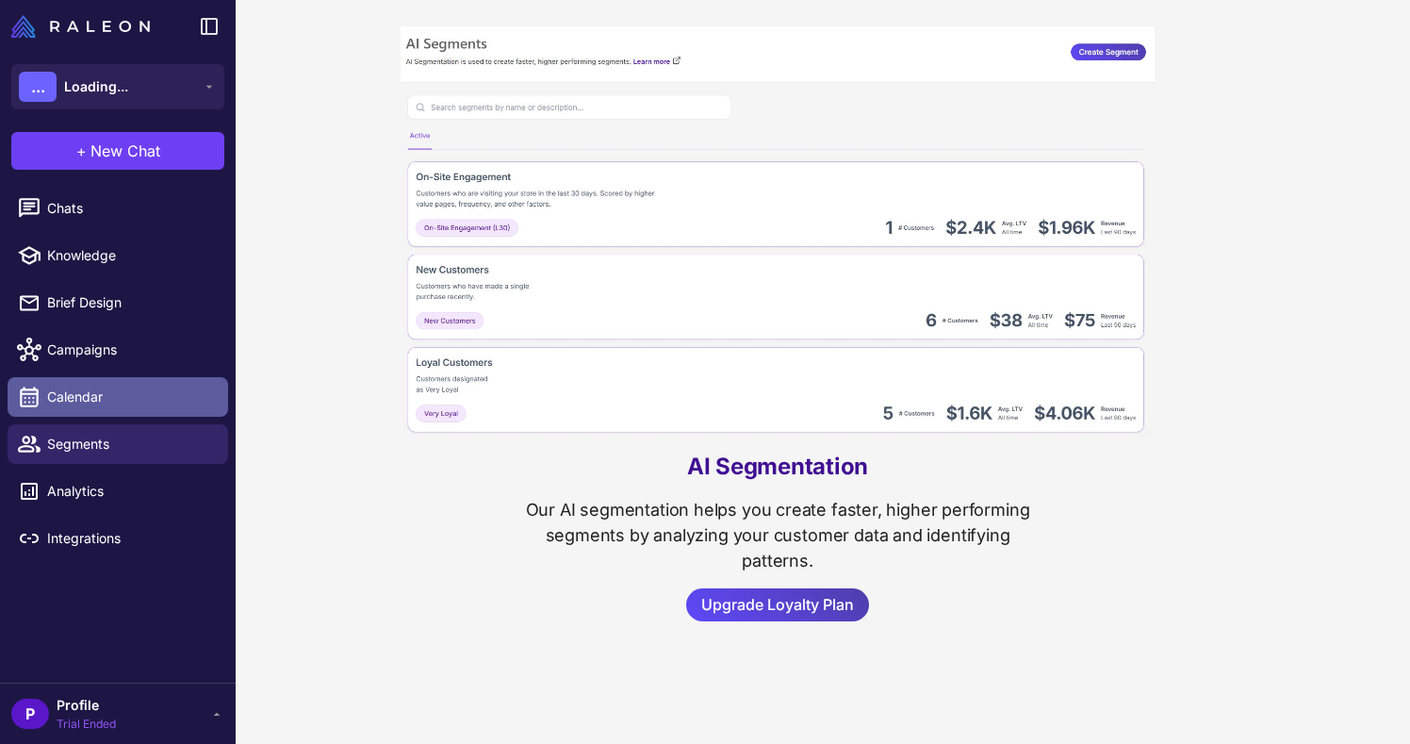
click at [150, 387] on span "Calendar" at bounding box center [130, 396] width 166 height 21
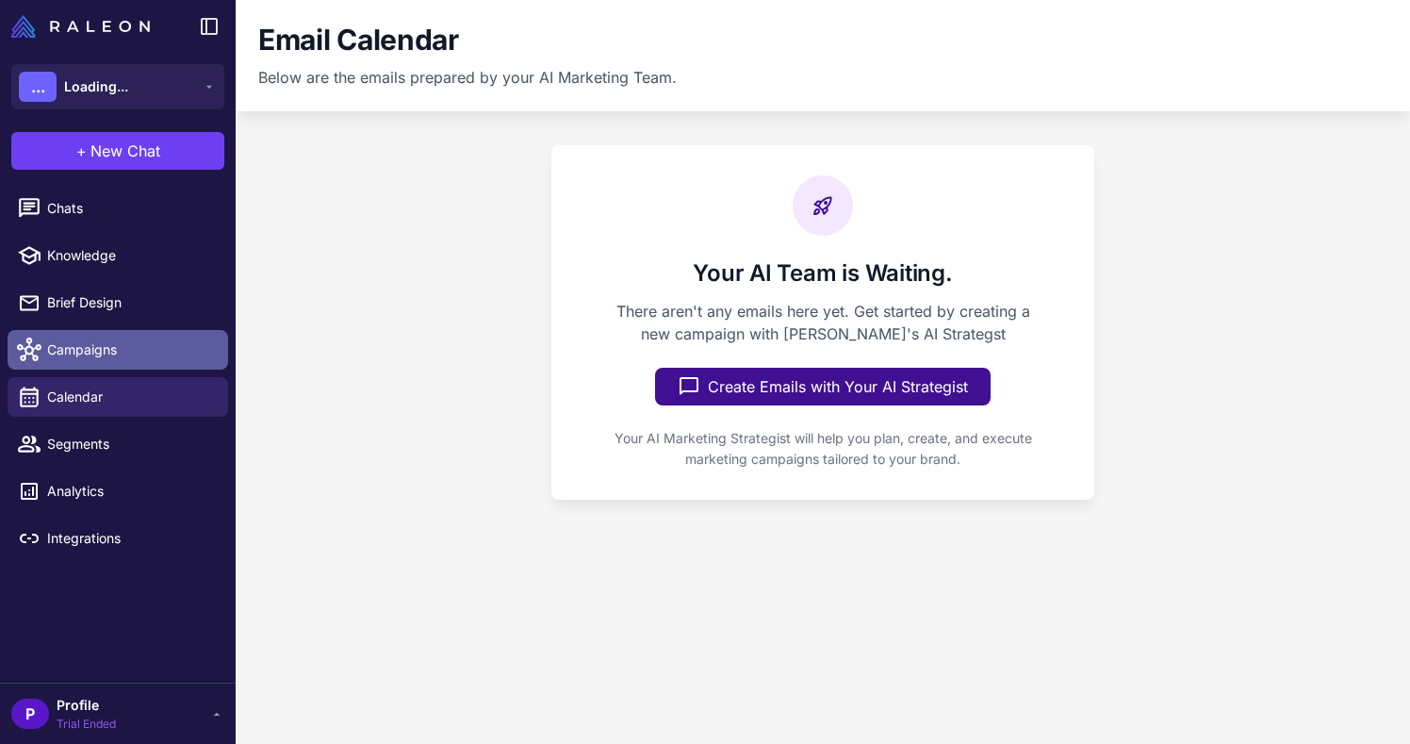
click at [143, 354] on span "Campaigns" at bounding box center [130, 349] width 166 height 21
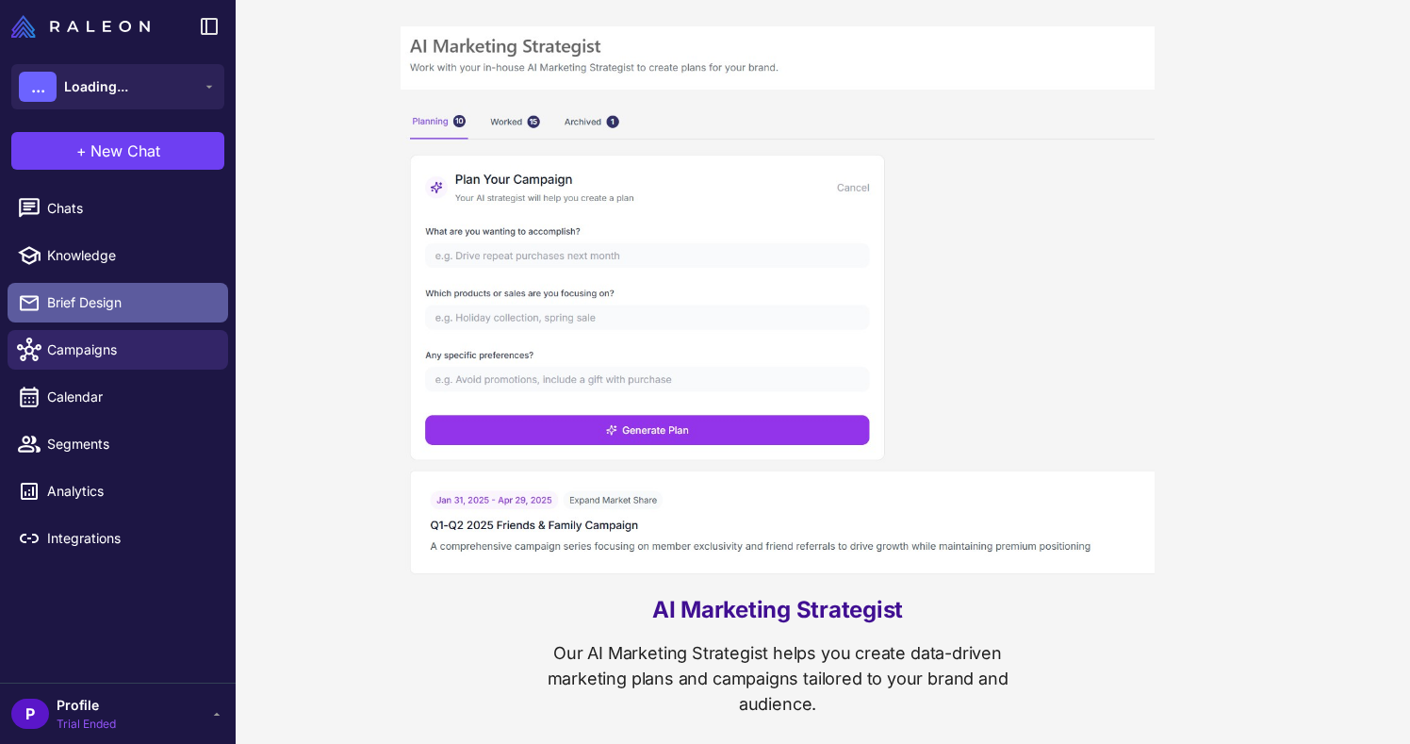
click at [139, 315] on link "Brief Design" at bounding box center [118, 303] width 221 height 40
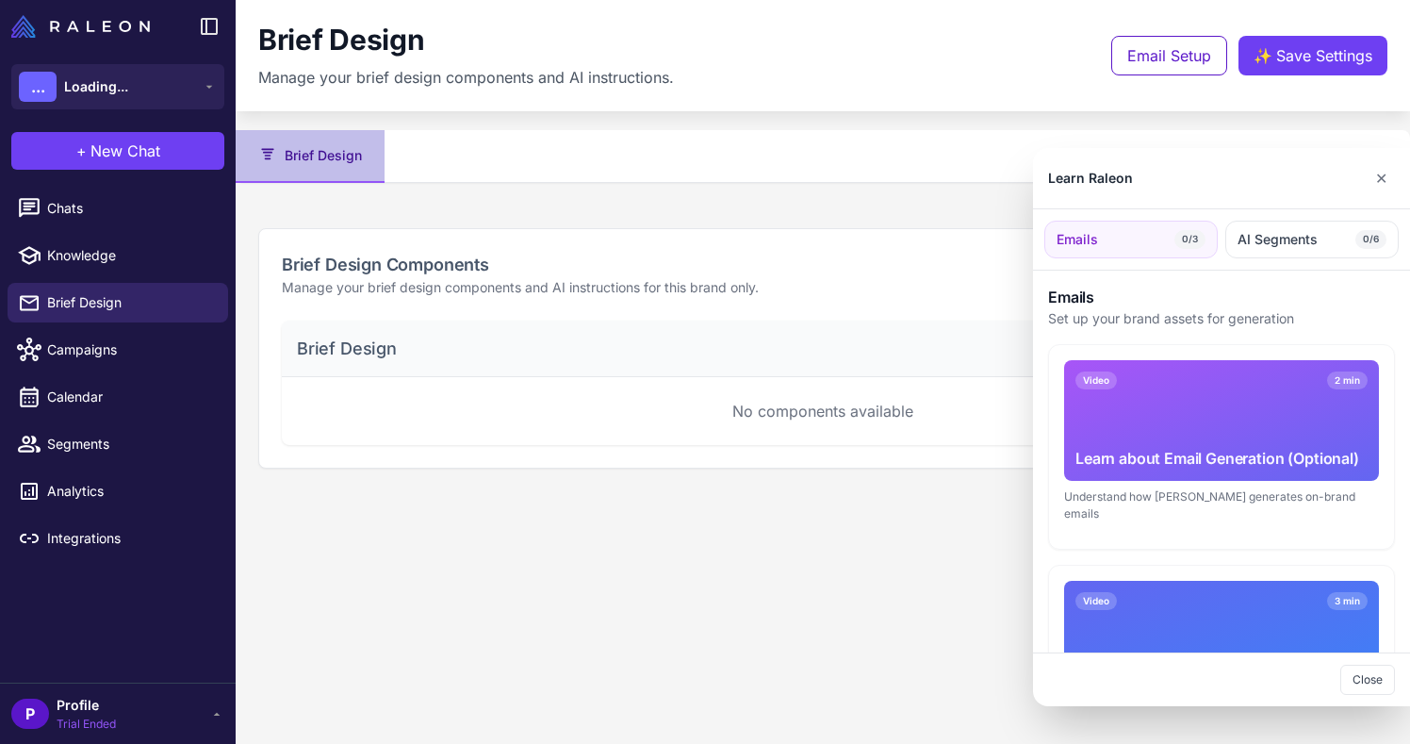
click at [139, 250] on div at bounding box center [705, 372] width 1410 height 744
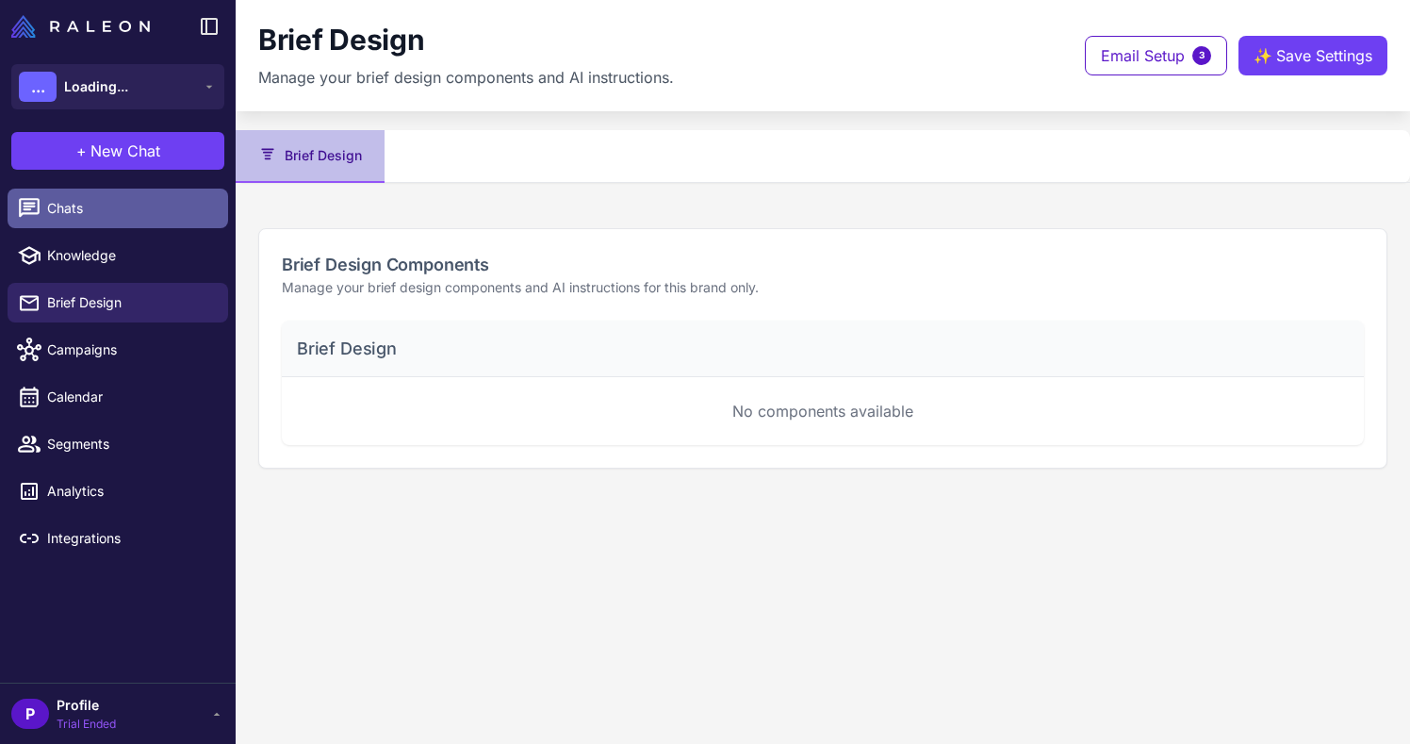
click at [140, 210] on span "Chats" at bounding box center [130, 208] width 166 height 21
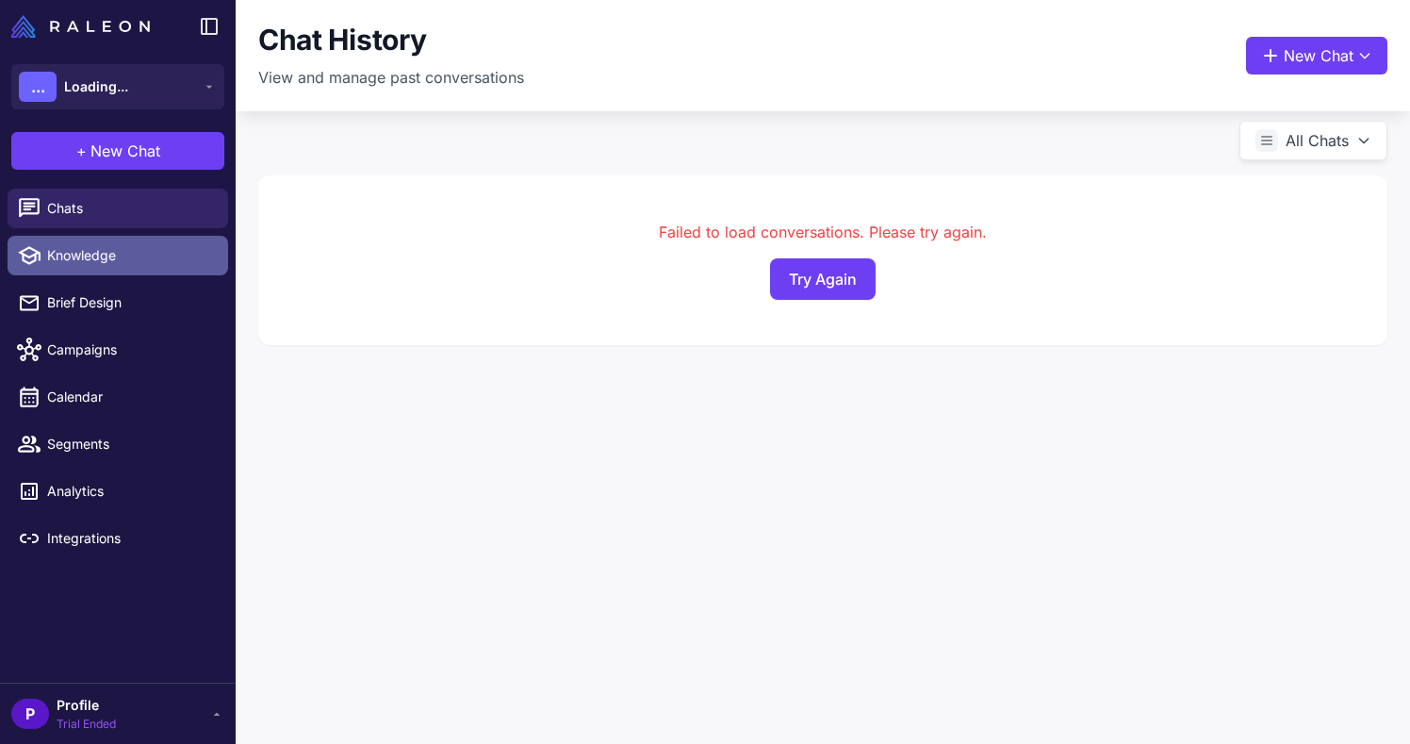
click at [145, 261] on span "Knowledge" at bounding box center [130, 255] width 166 height 21
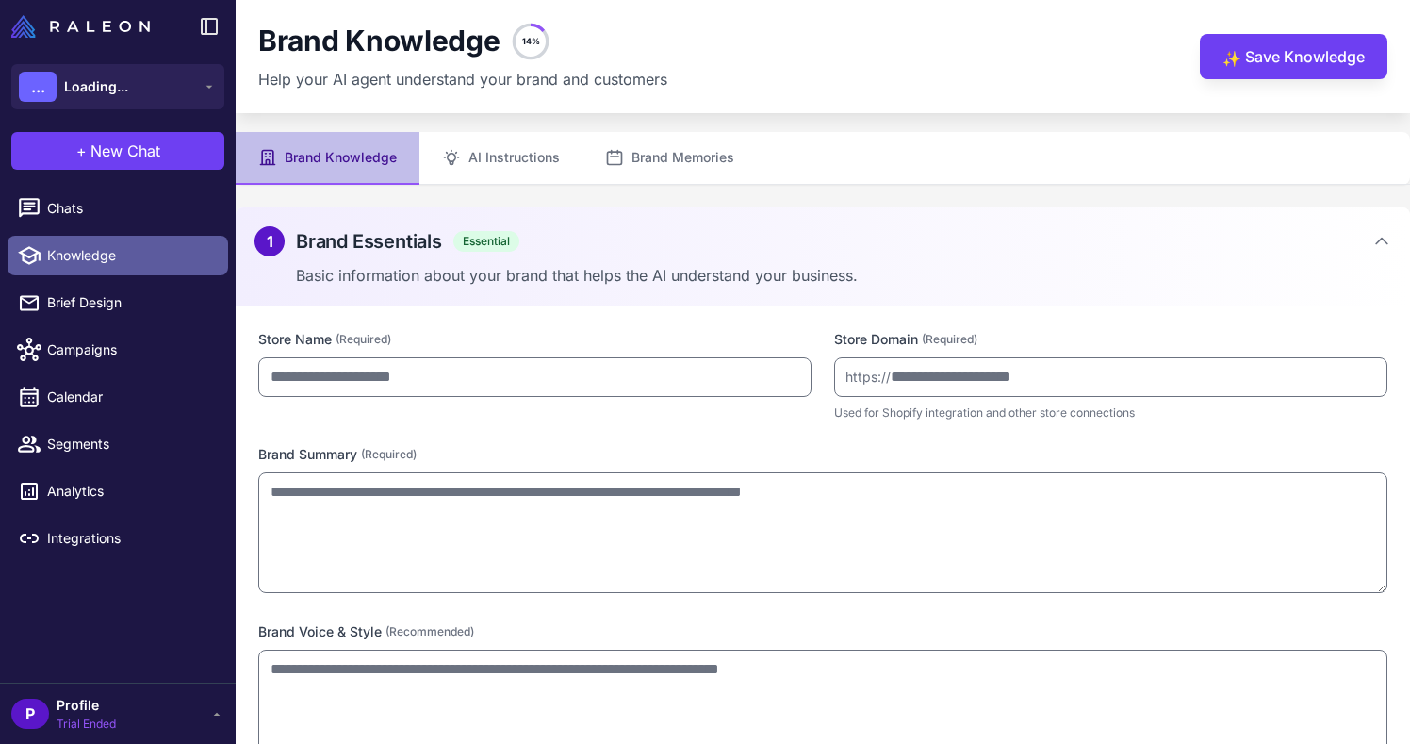
click at [160, 262] on span "Knowledge" at bounding box center [130, 255] width 166 height 21
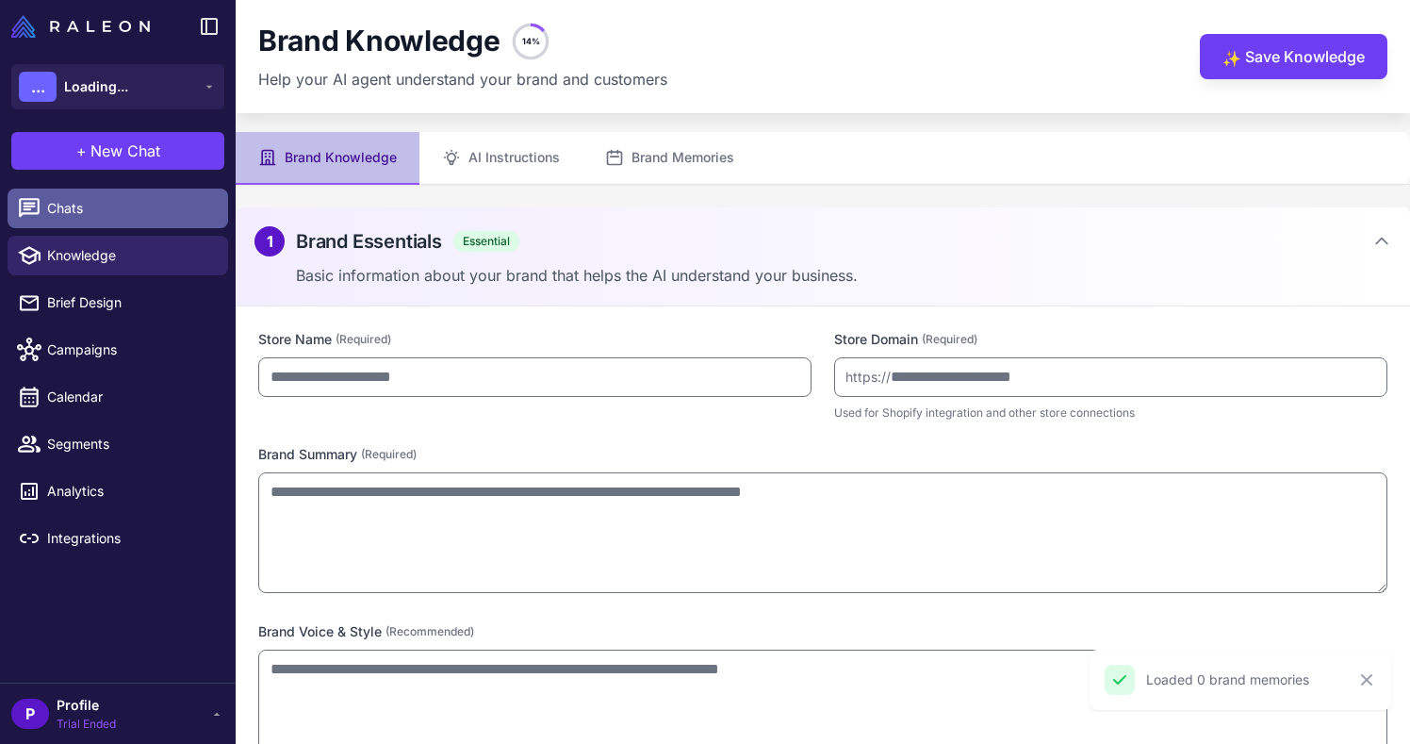
click at [68, 205] on span "Chats" at bounding box center [130, 208] width 166 height 21
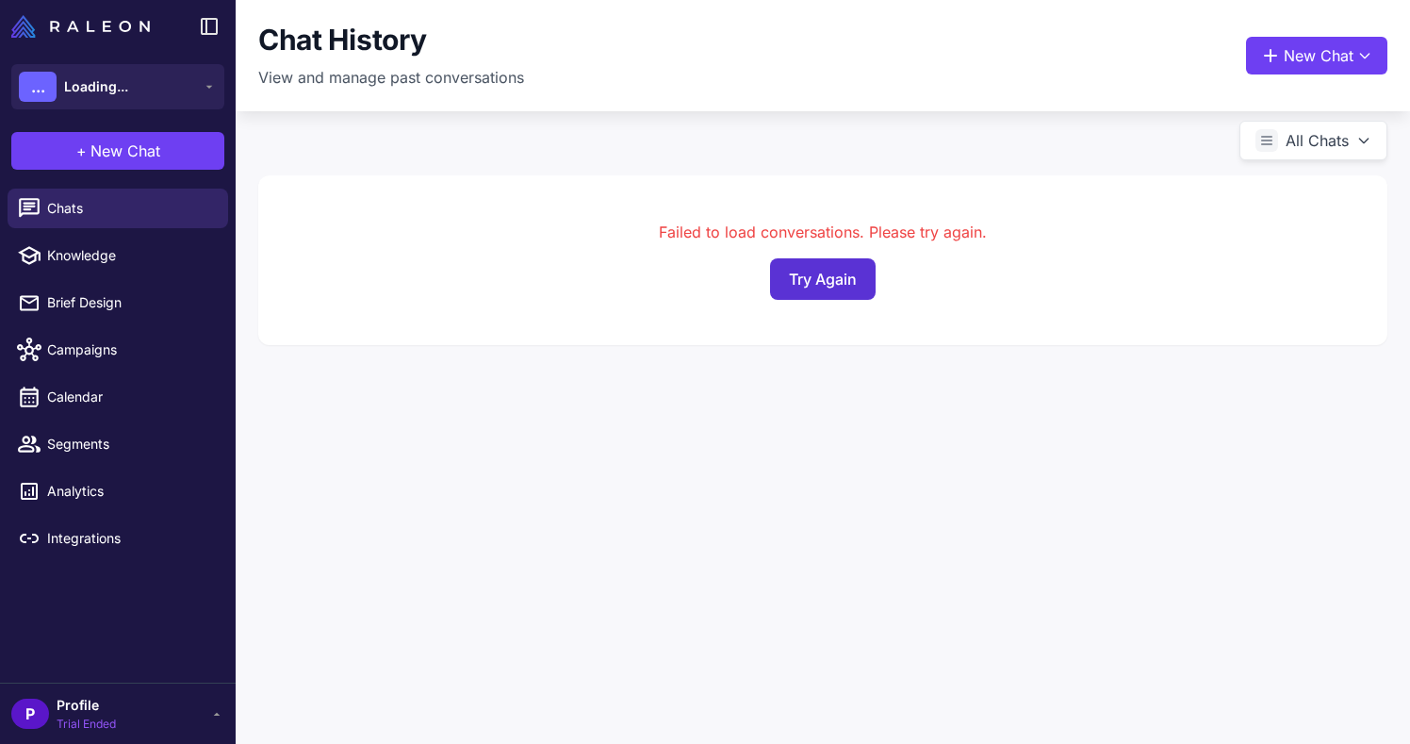
click at [837, 270] on button "Try Again" at bounding box center [823, 278] width 106 height 41
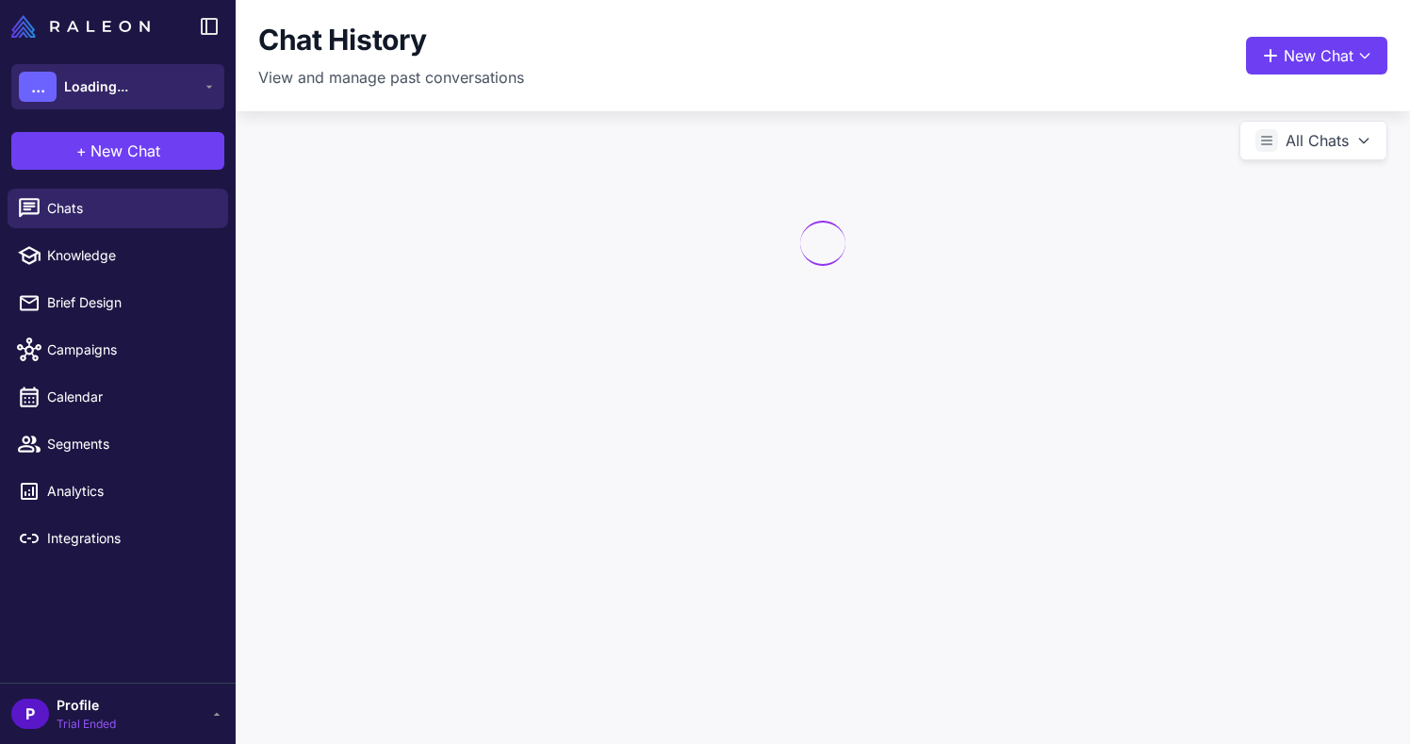
click at [87, 79] on span "Loading..." at bounding box center [96, 86] width 64 height 21
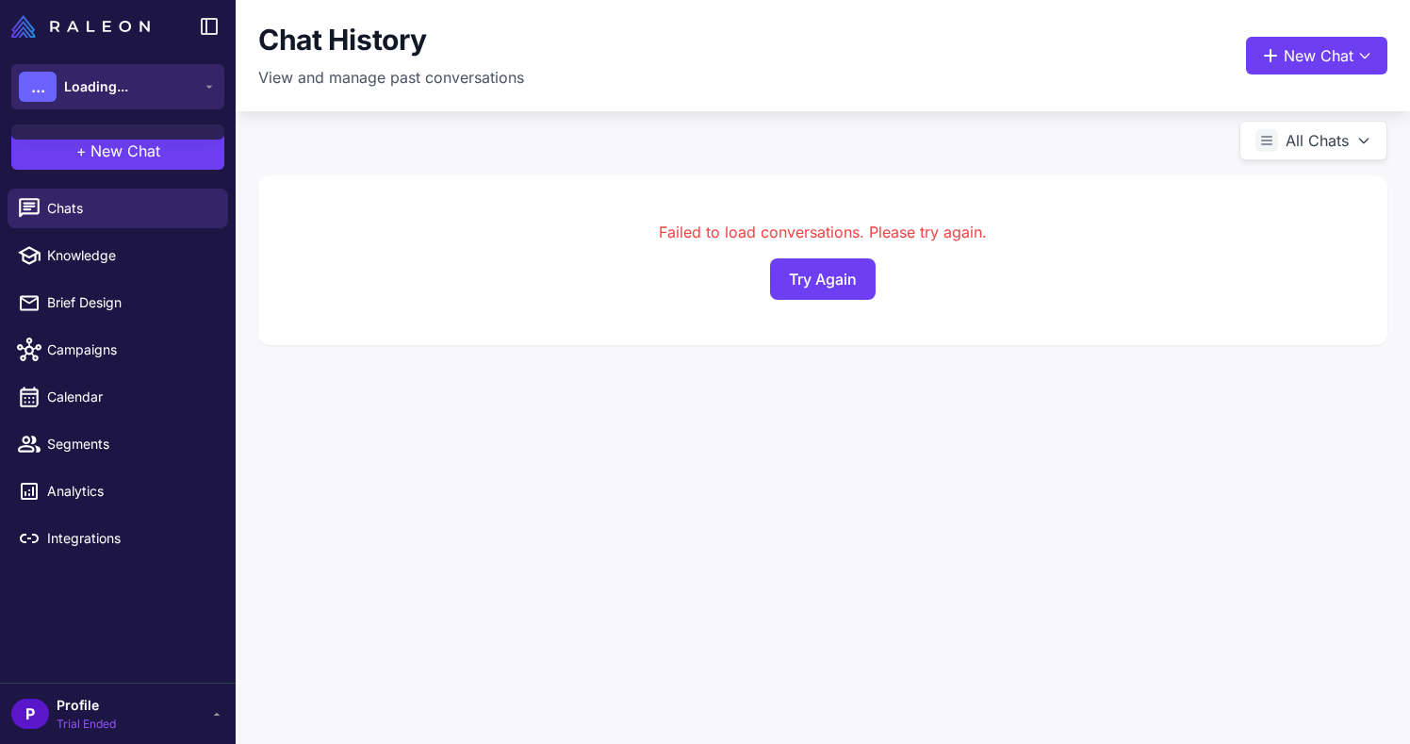
click at [87, 79] on span "Loading..." at bounding box center [96, 86] width 64 height 21
click at [124, 26] on img at bounding box center [80, 26] width 139 height 23
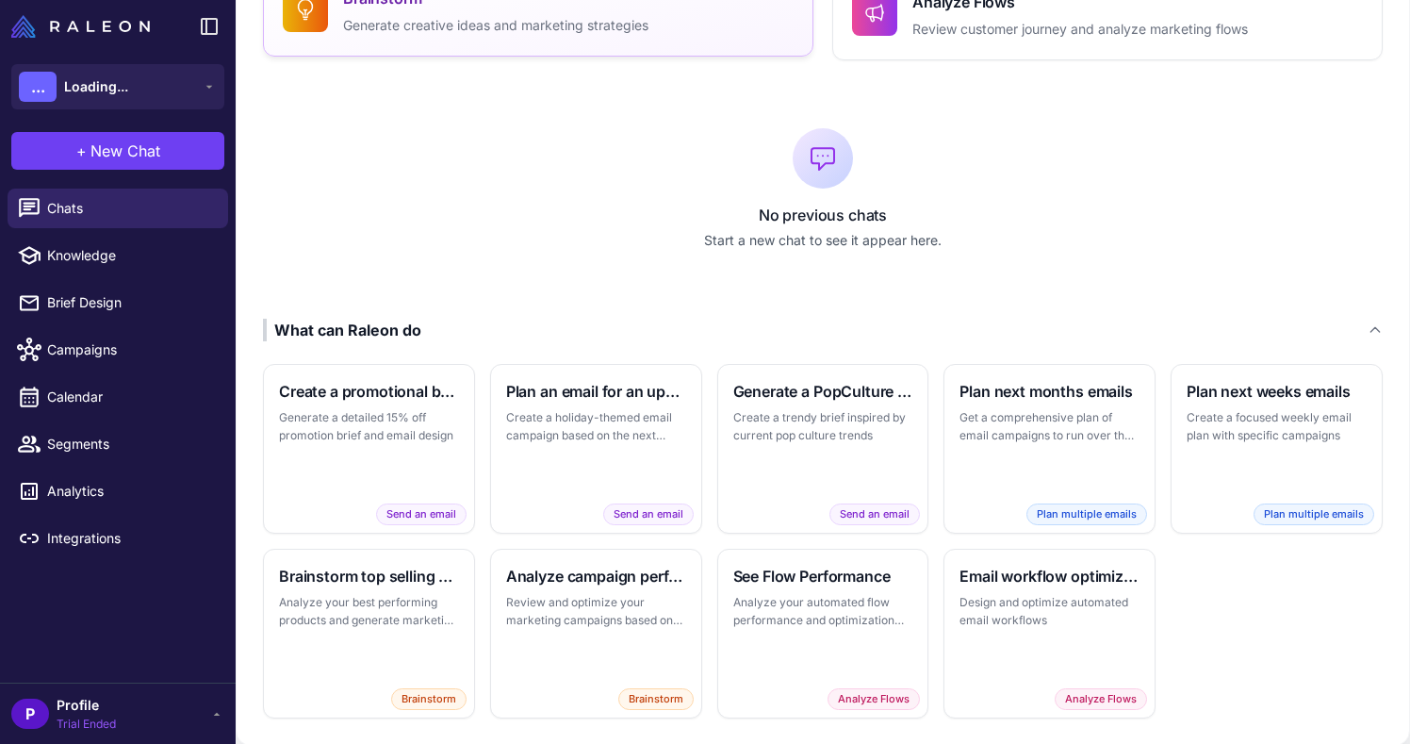
scroll to position [322, 0]
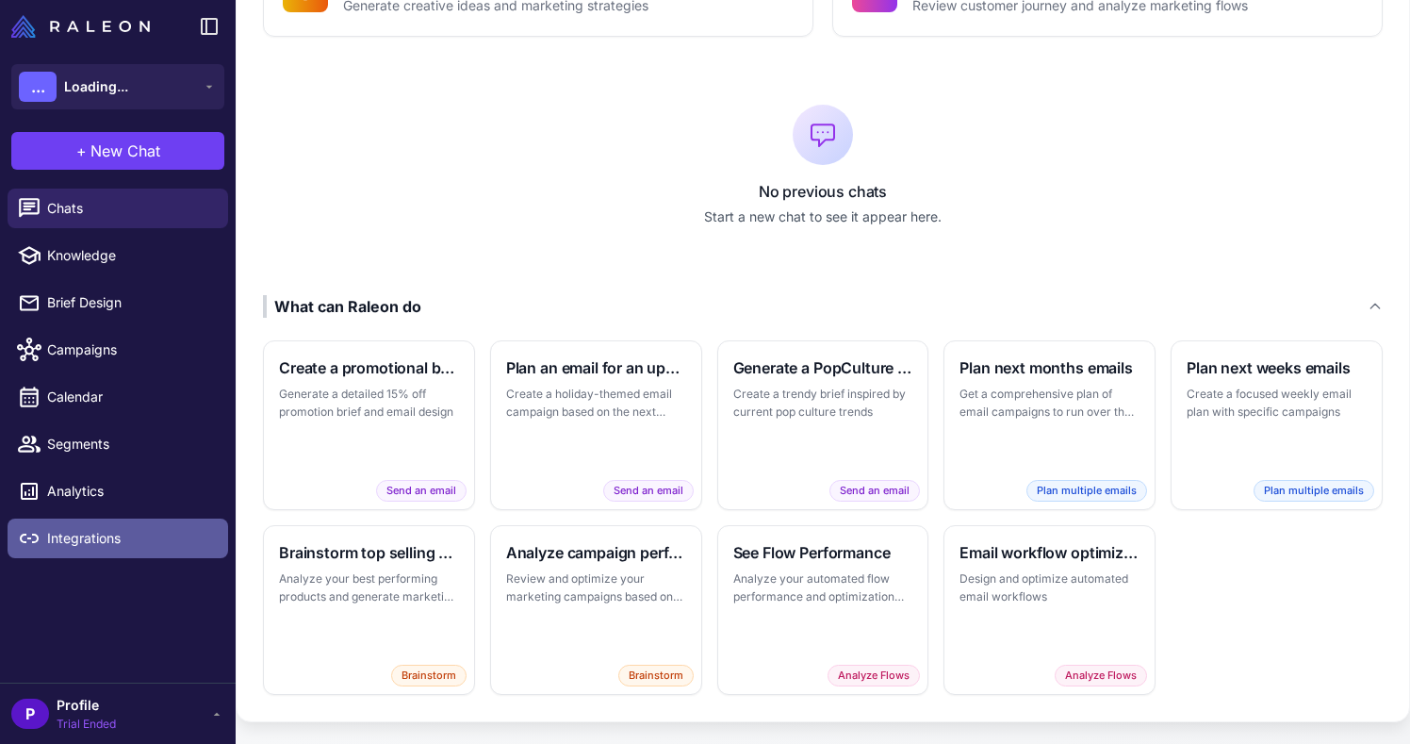
click at [169, 530] on span "Integrations" at bounding box center [130, 538] width 166 height 21
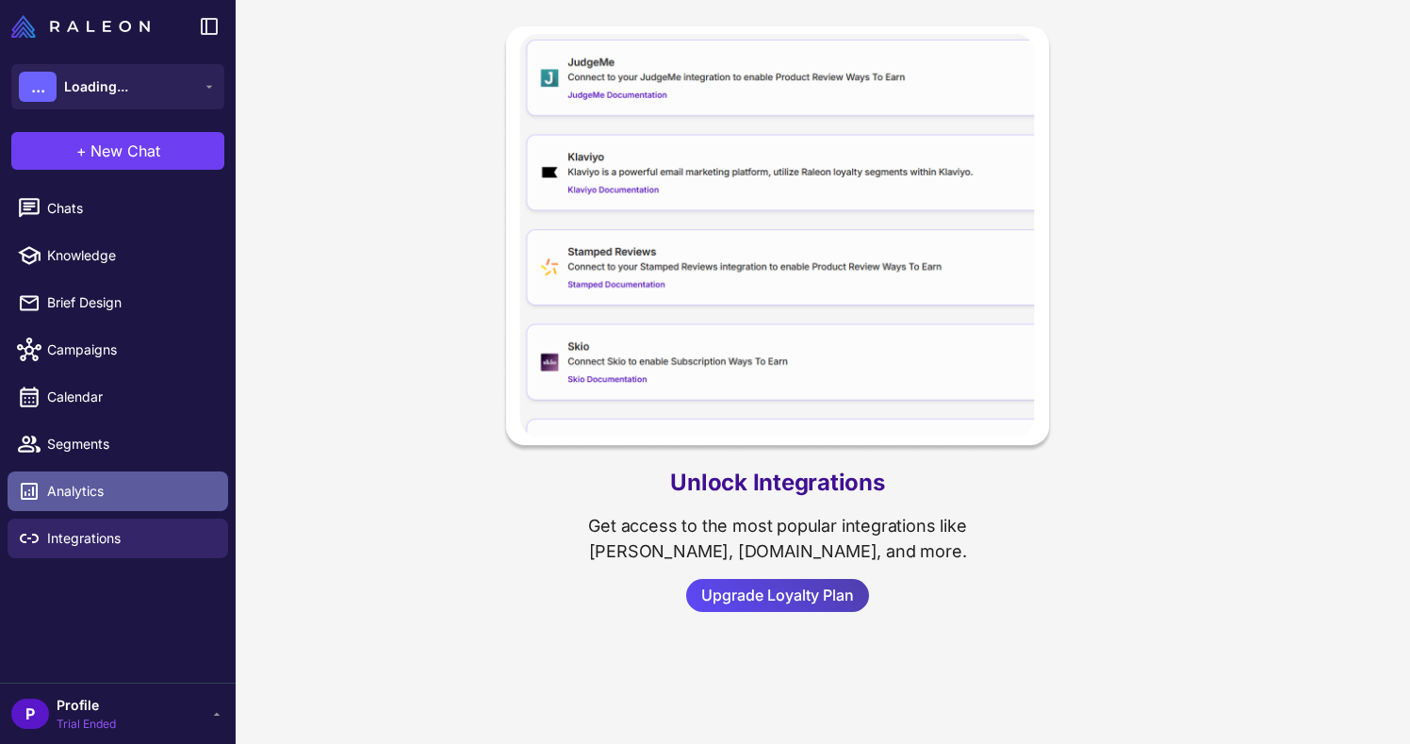
click at [156, 498] on span "Analytics" at bounding box center [130, 491] width 166 height 21
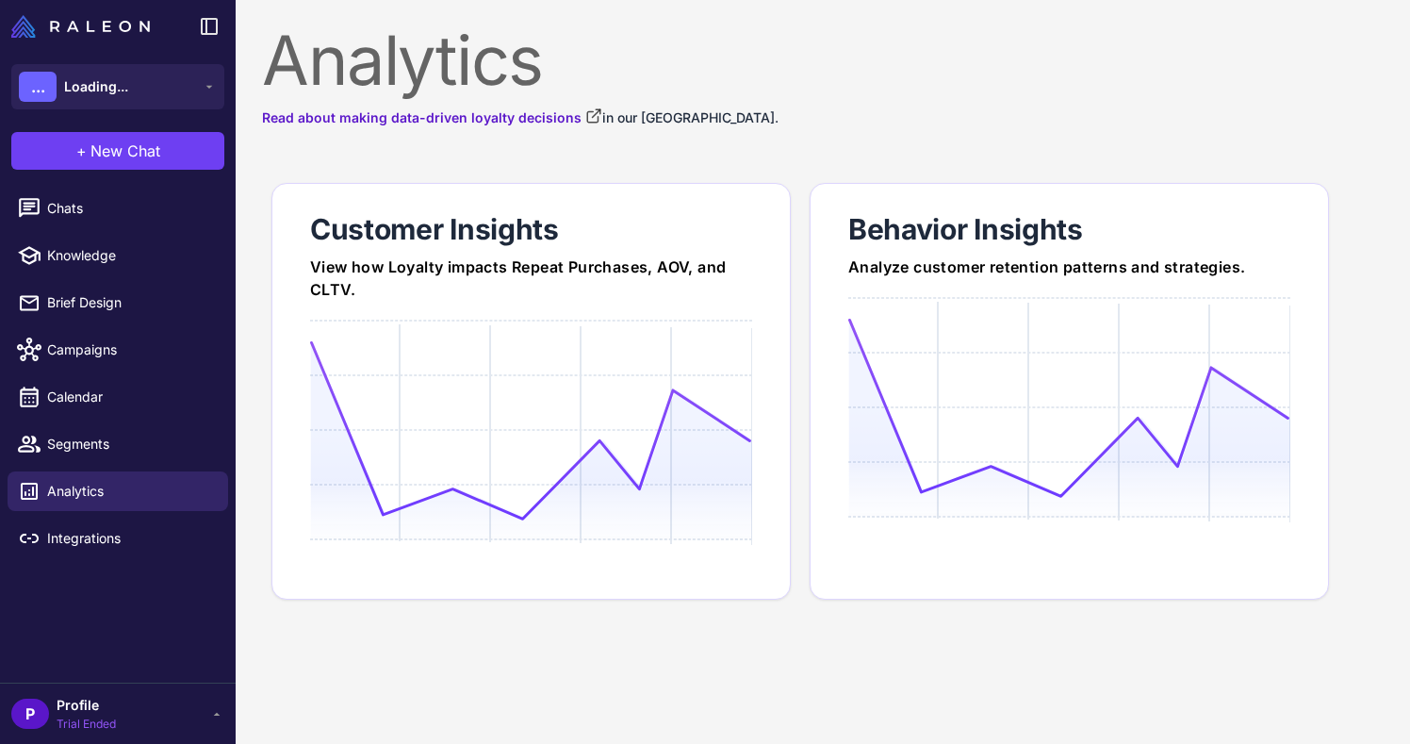
click at [88, 699] on span "Profile" at bounding box center [86, 705] width 59 height 21
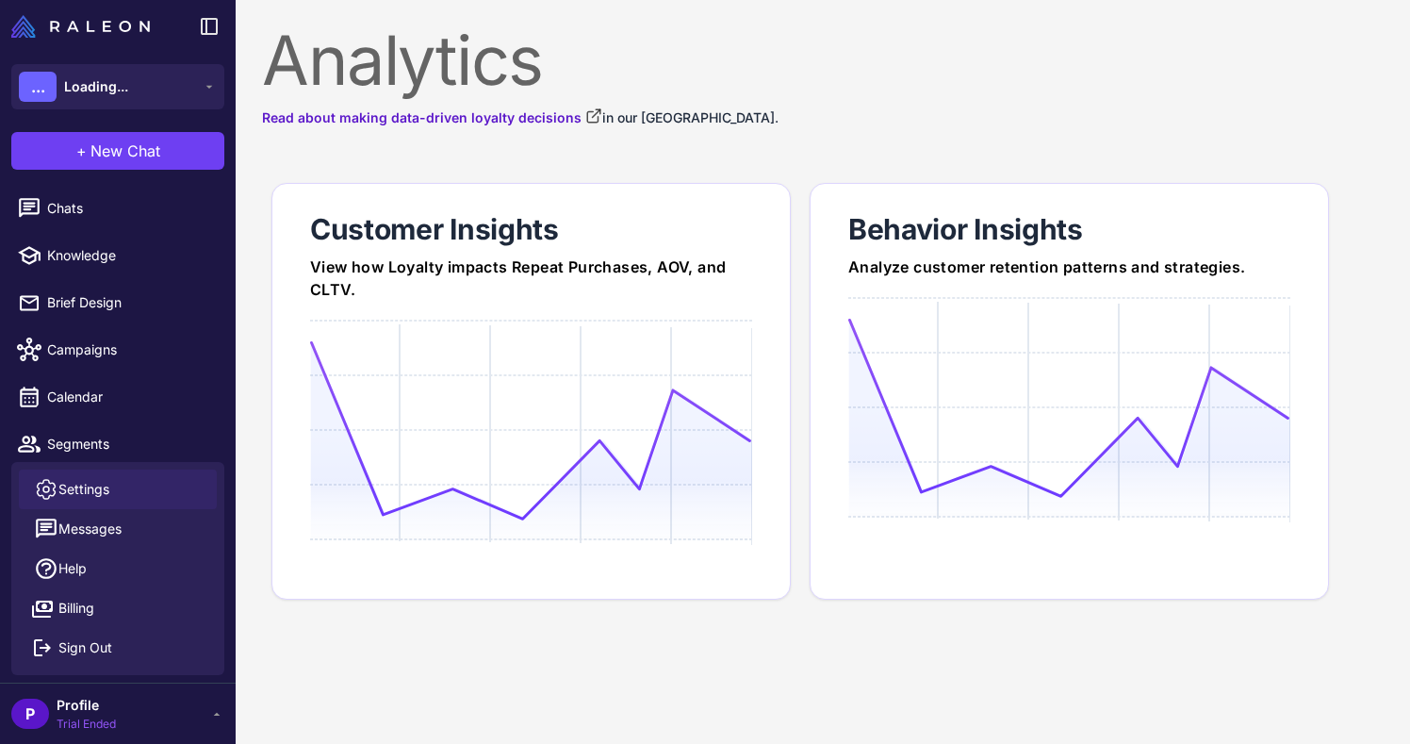
click at [134, 495] on link "Settings" at bounding box center [118, 489] width 198 height 40
